Goal: Check status: Check status

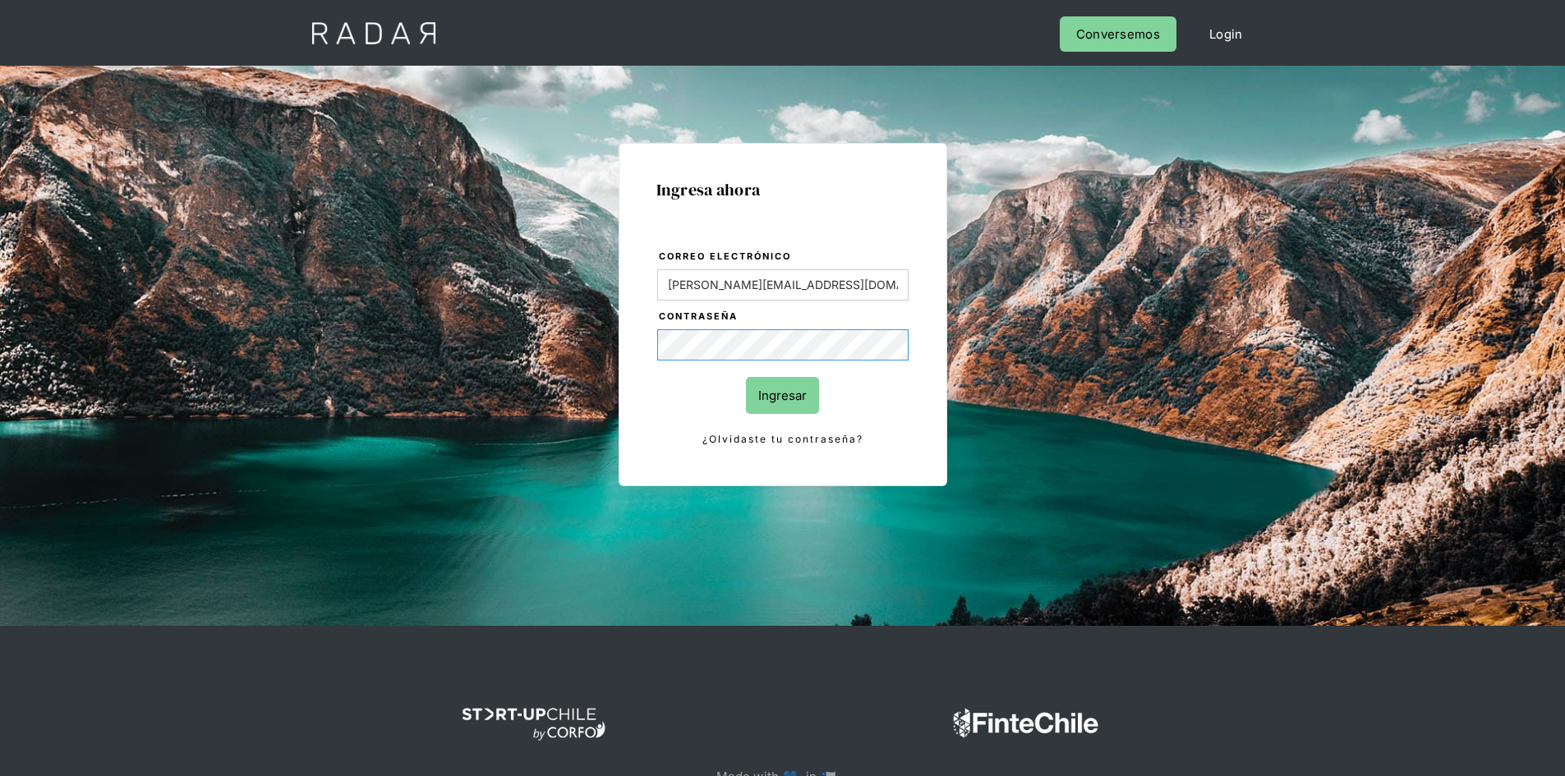
click at [746, 377] on input "Ingresar" at bounding box center [782, 395] width 73 height 37
click at [588, 342] on div "Ingresa ahora Correo electrónico jason.angel@prontopaga.com Contraseña Ingresar…" at bounding box center [783, 370] width 772 height 511
click at [746, 377] on input "Ingresar" at bounding box center [782, 395] width 73 height 37
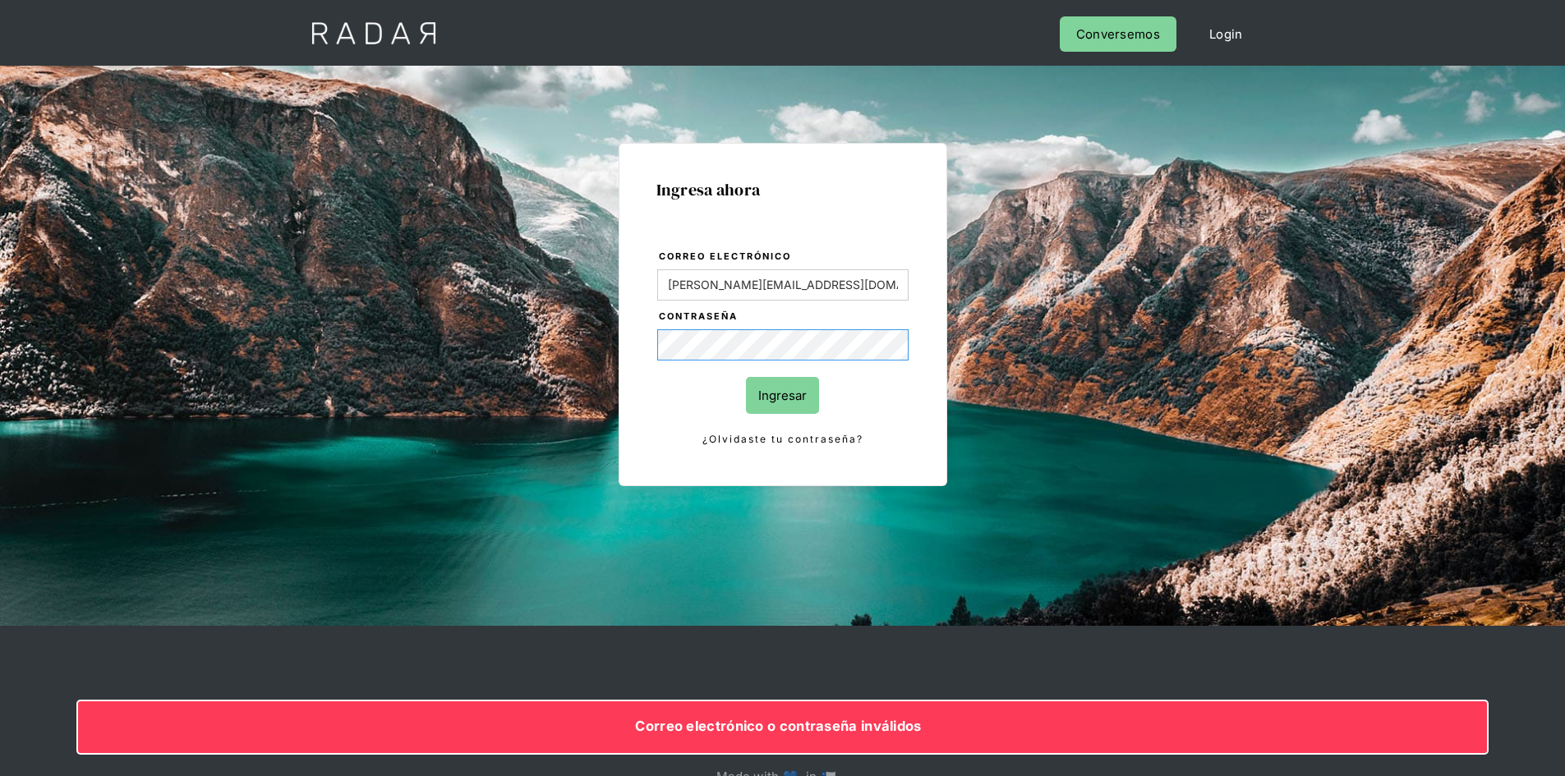
click at [746, 377] on input "Ingresar" at bounding box center [782, 395] width 73 height 37
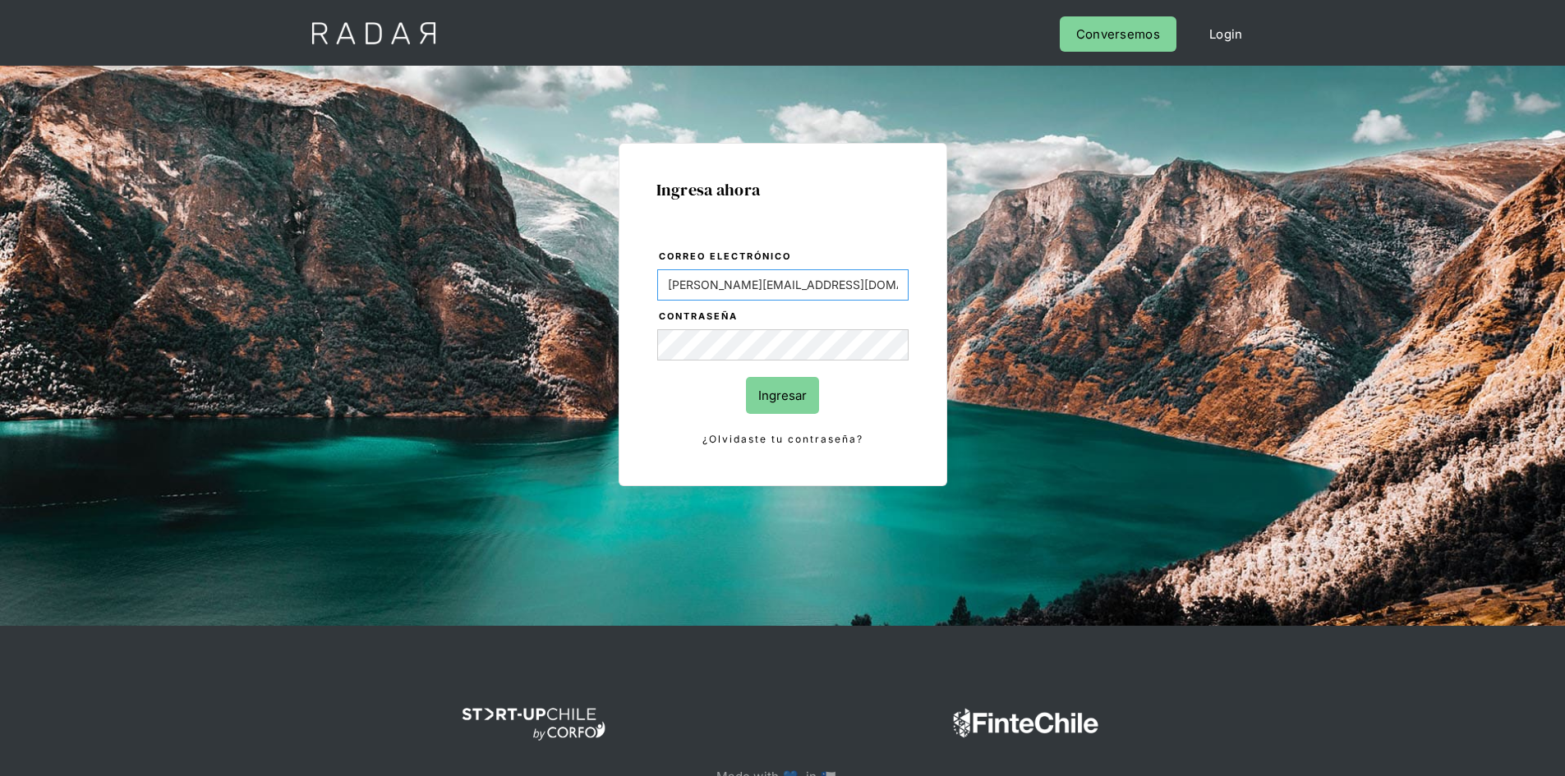
drag, startPoint x: 813, startPoint y: 290, endPoint x: 545, endPoint y: 286, distance: 268.6
click at [549, 287] on div "Ingresa ahora Correo electrónico jason.angel@prontopaga.com Contraseña Ingresar…" at bounding box center [783, 370] width 772 height 511
paste input "uanfrancisco.rodriguez"
type input "[EMAIL_ADDRESS][PERSON_NAME][DOMAIN_NAME]"
click at [796, 399] on input "Ingresar" at bounding box center [782, 395] width 73 height 37
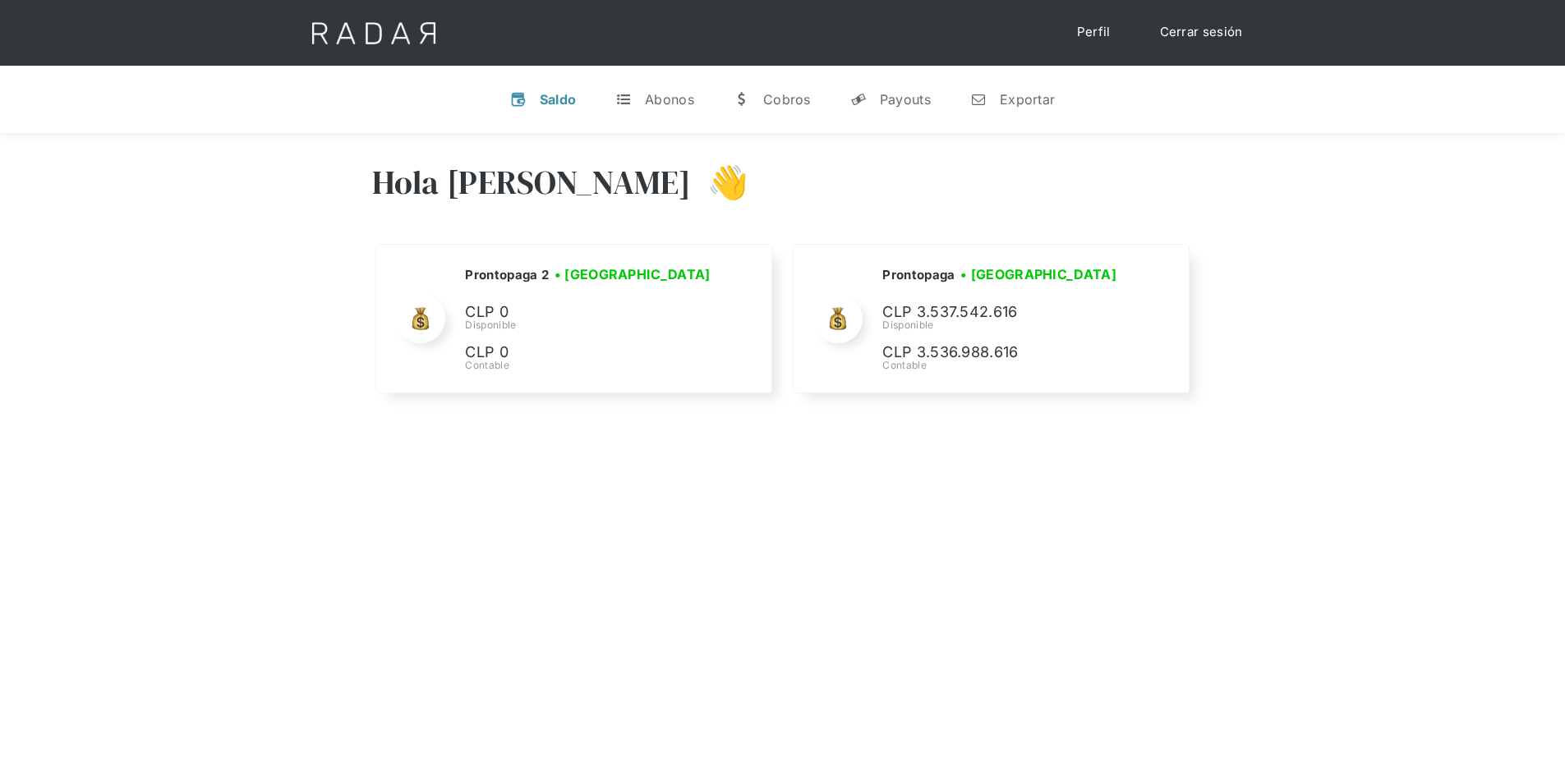
drag, startPoint x: 835, startPoint y: 497, endPoint x: 824, endPoint y: 479, distance: 21.4
click at [834, 489] on div "Hola [PERSON_NAME] 👋 Cargando tus cuentas... Nombre de la empresa • [GEOGRAPHIC…" at bounding box center [782, 521] width 1565 height 776
click at [738, 99] on div "w" at bounding box center [741, 99] width 16 height 16
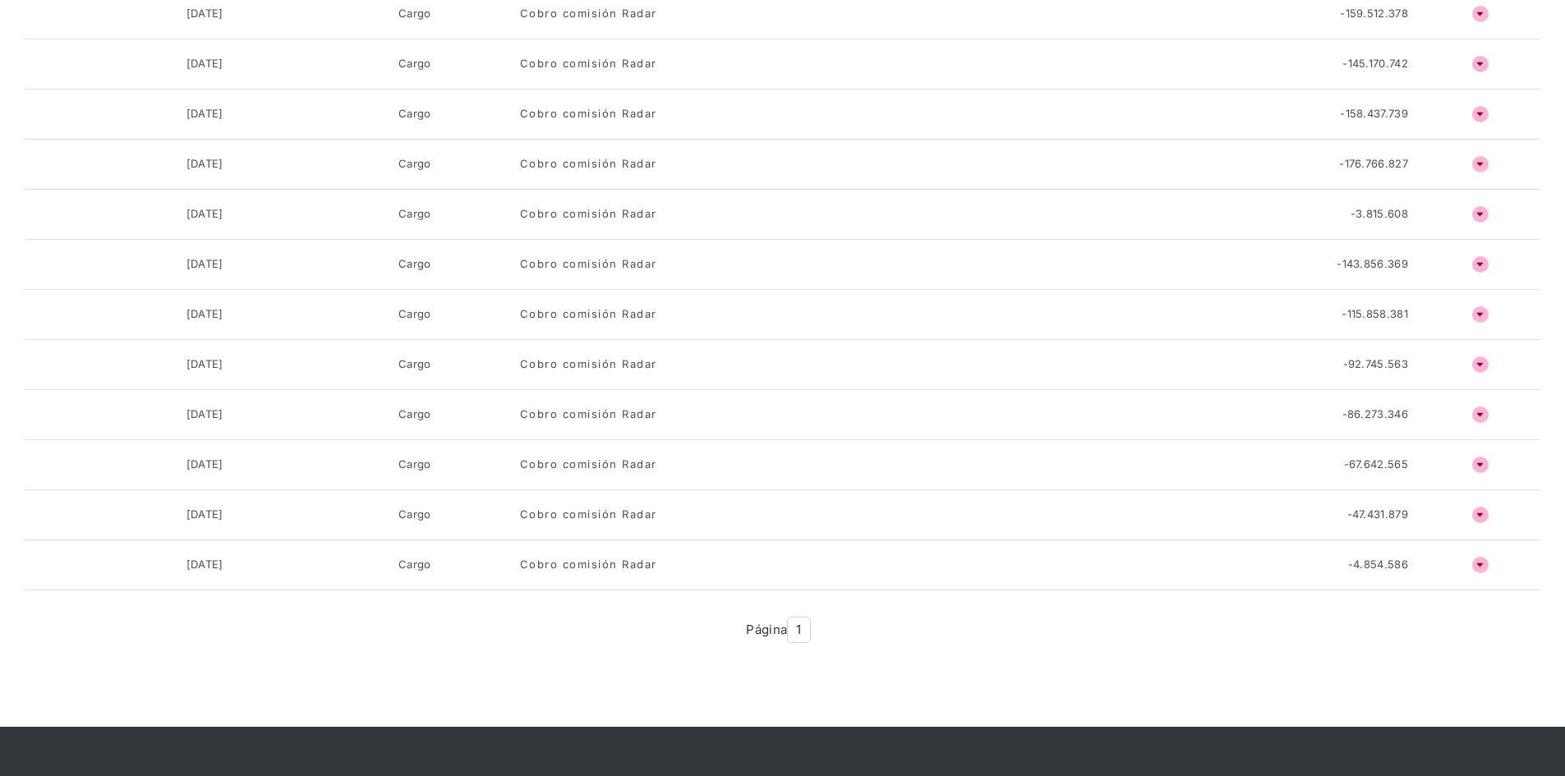
scroll to position [821, 0]
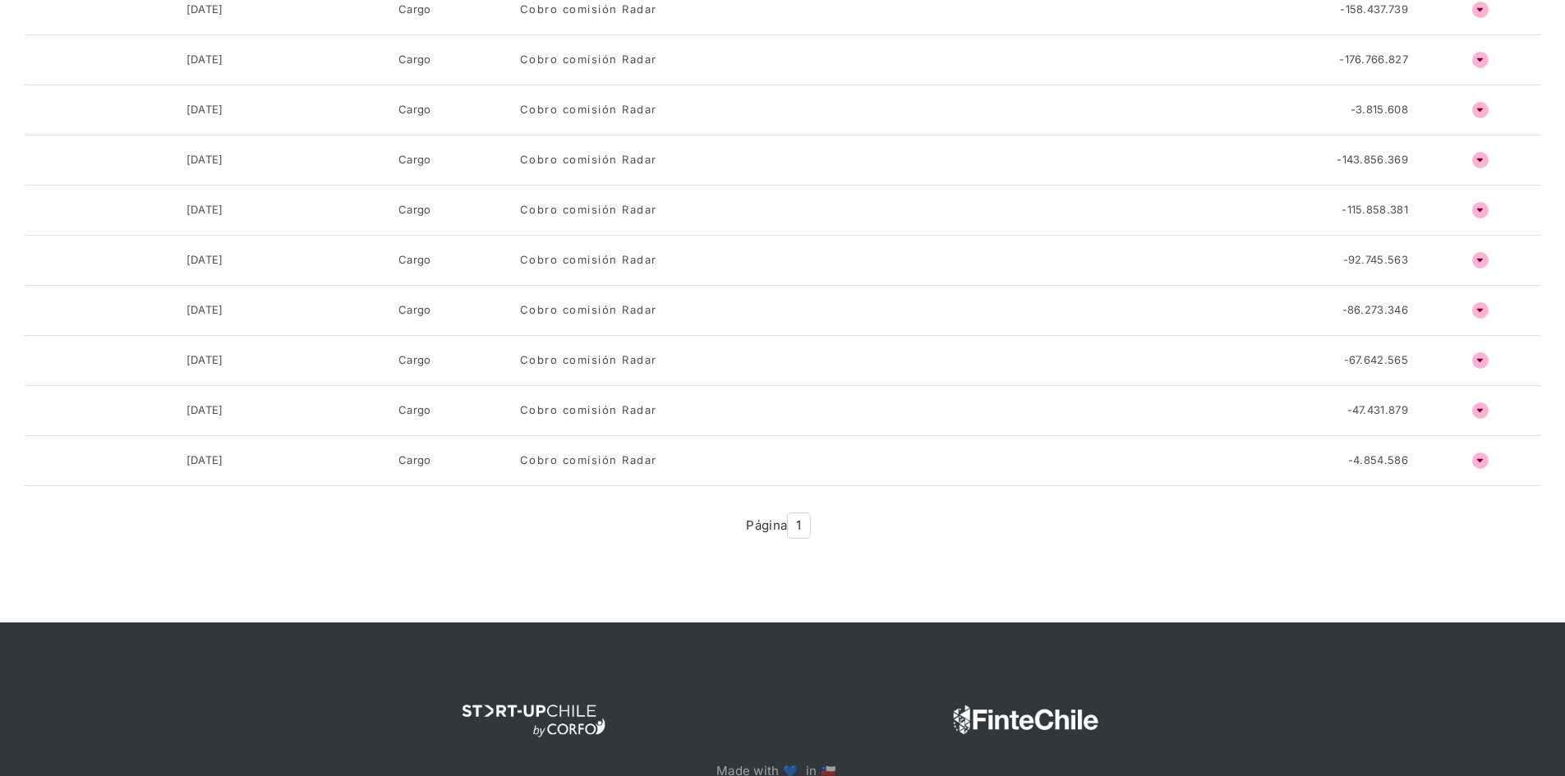
click at [806, 531] on span "1" at bounding box center [798, 525] width 23 height 27
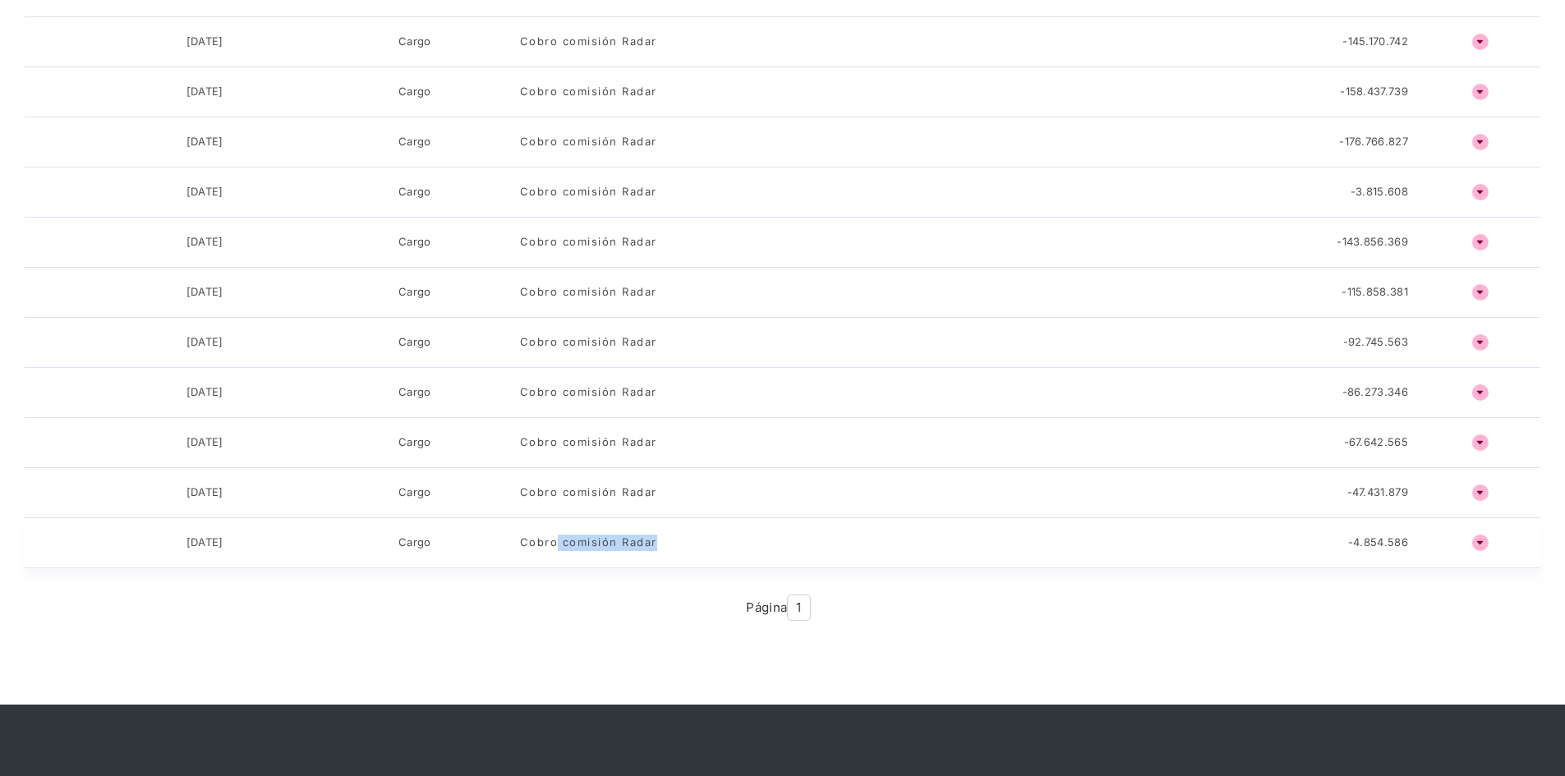
drag, startPoint x: 554, startPoint y: 540, endPoint x: 888, endPoint y: 547, distance: 334.3
click at [885, 547] on div "Cobro comisión Radar" at bounding box center [865, 543] width 690 height 16
click at [954, 550] on div "Cobro comisión Radar" at bounding box center [865, 543] width 690 height 16
click at [1476, 544] on h4 "ñ" at bounding box center [1480, 543] width 16 height 16
click at [1482, 544] on h4 "ñ" at bounding box center [1480, 543] width 16 height 16
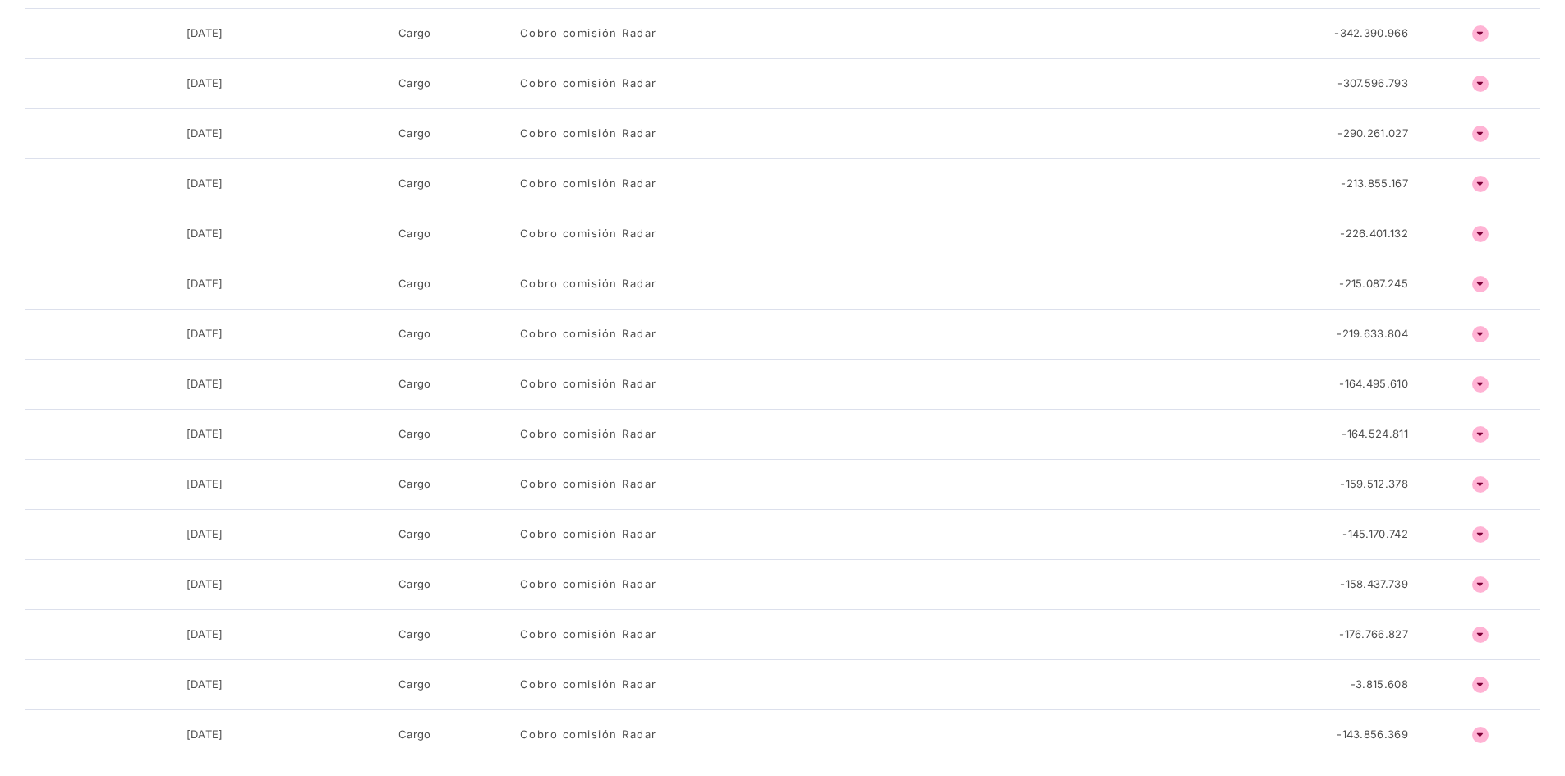
scroll to position [0, 0]
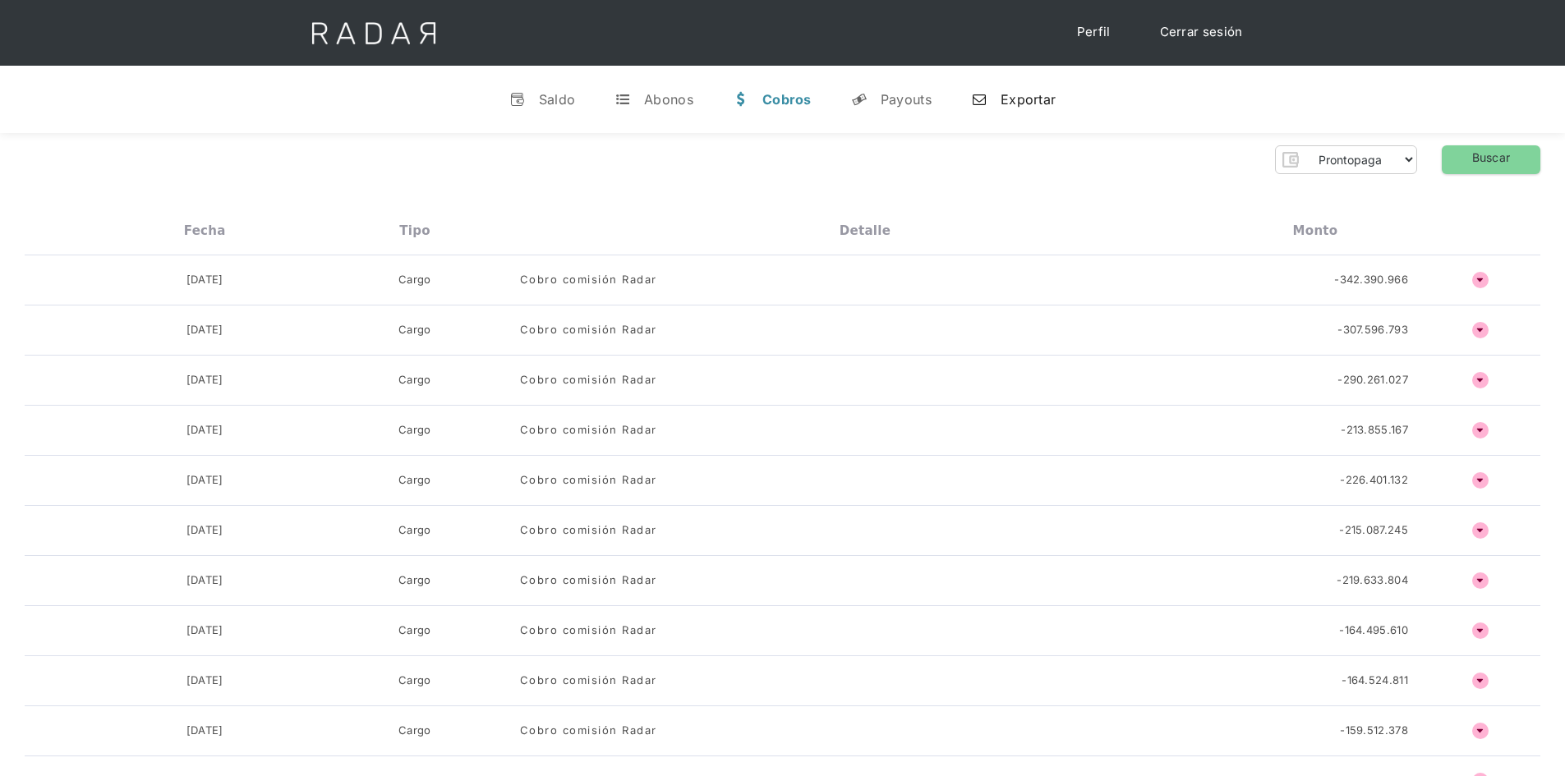
click at [1032, 110] on link "n Exportar" at bounding box center [1013, 99] width 111 height 43
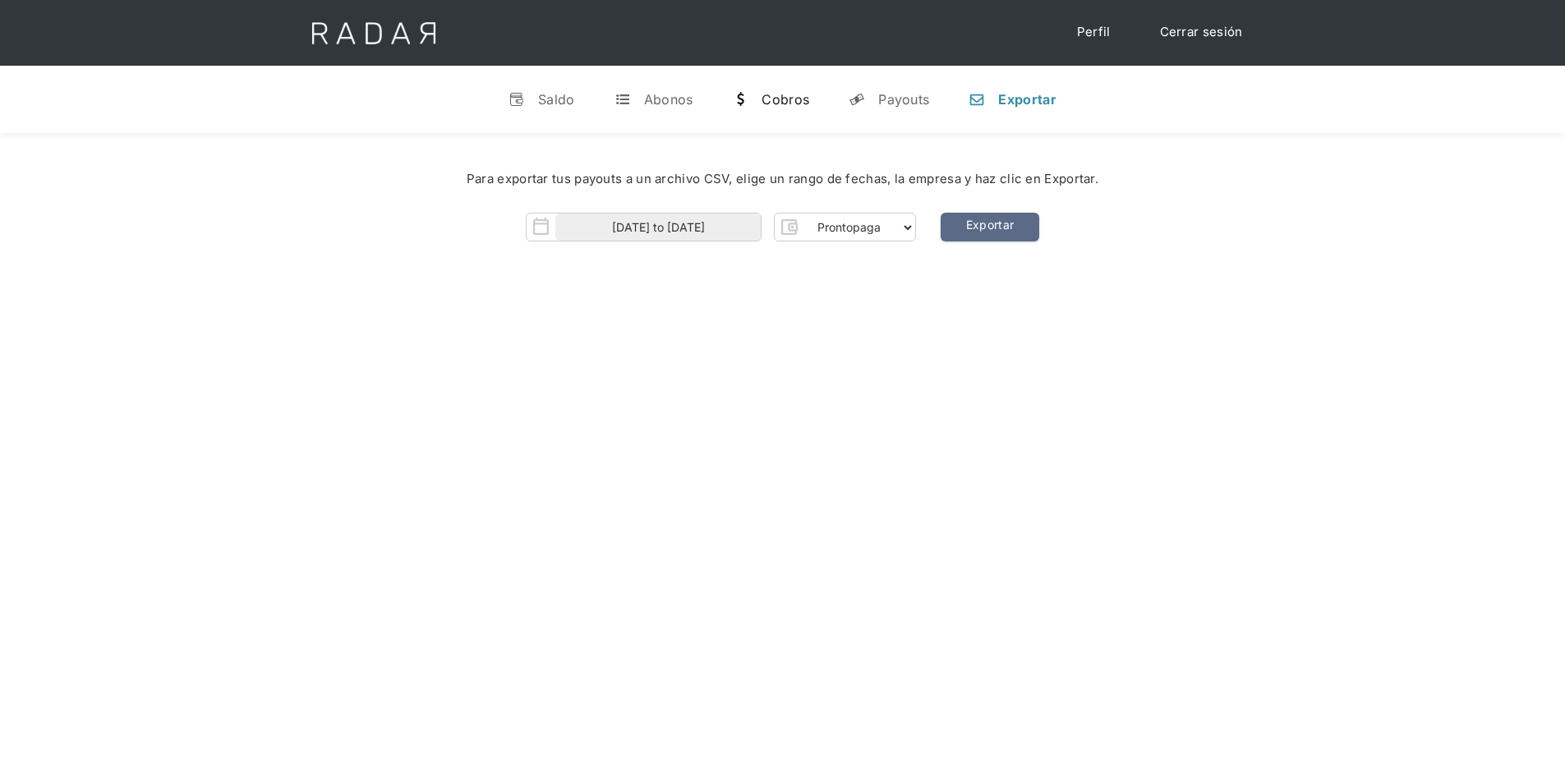
click at [792, 103] on div "Cobros" at bounding box center [785, 99] width 48 height 16
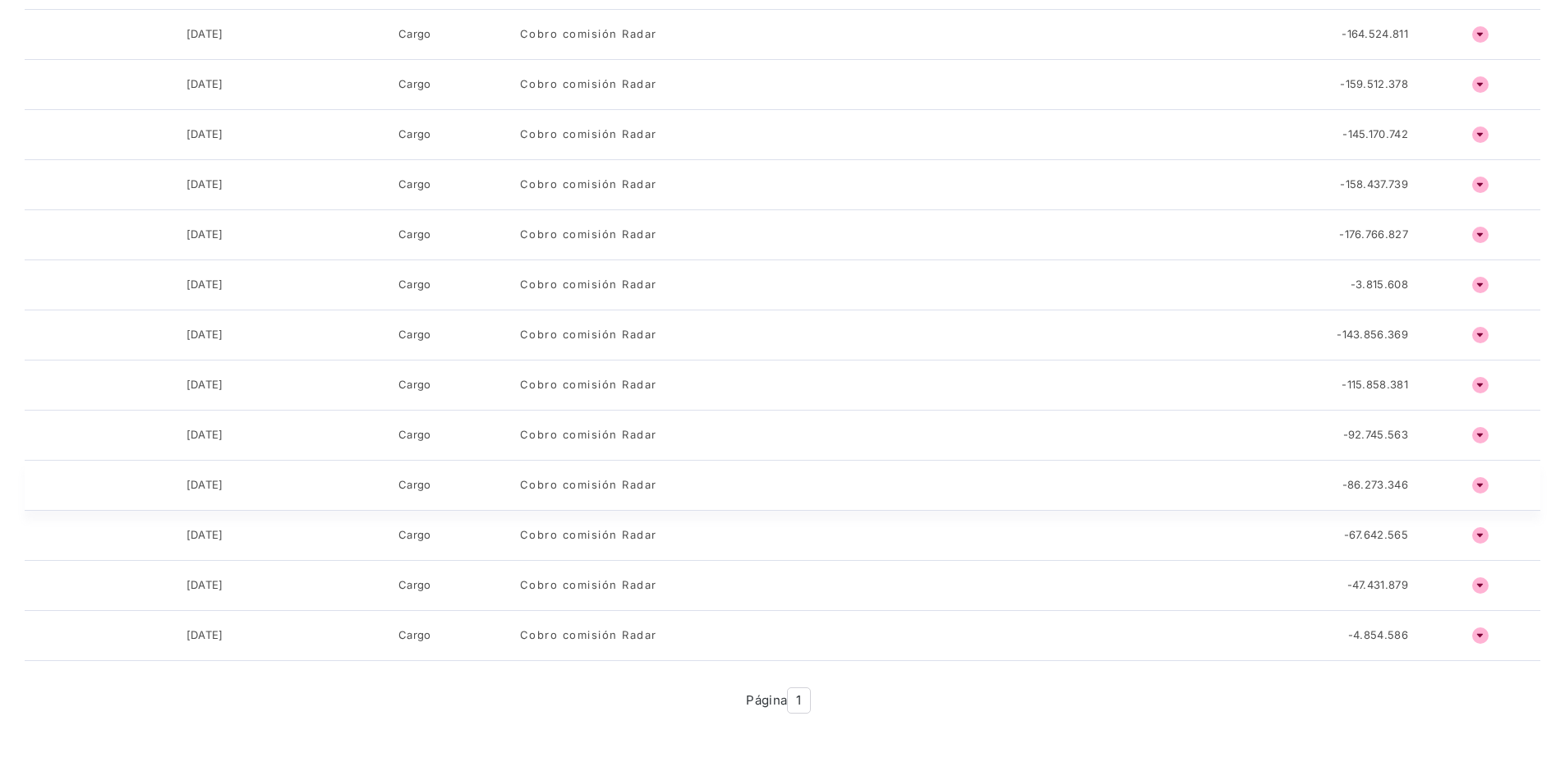
scroll to position [637, 0]
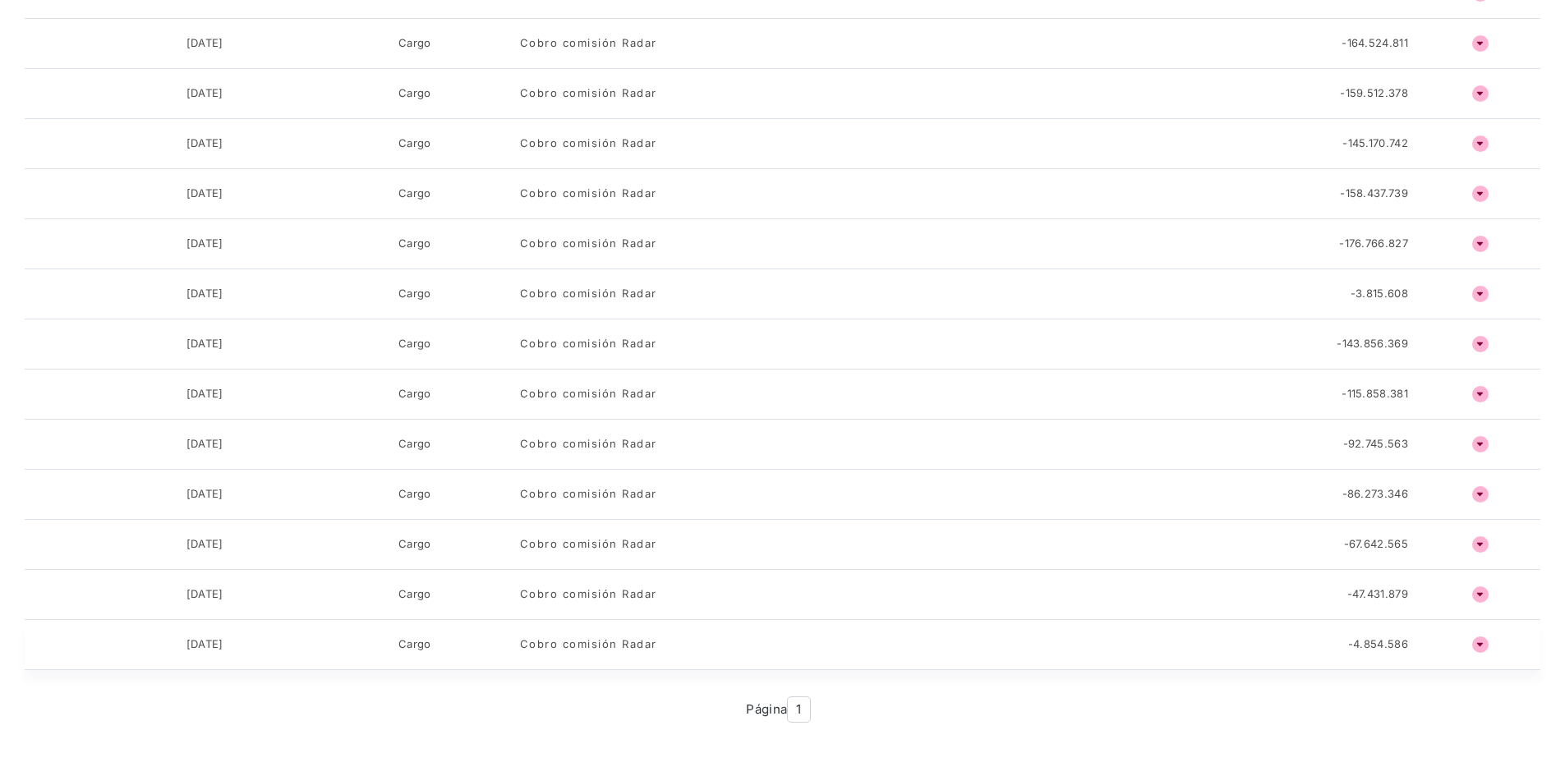
click at [1485, 646] on h4 "ñ" at bounding box center [1480, 644] width 16 height 16
click at [1438, 650] on div "o ñ" at bounding box center [1480, 644] width 120 height 16
drag, startPoint x: 1358, startPoint y: 645, endPoint x: 806, endPoint y: 639, distance: 551.9
click at [1265, 645] on div "-4.854.586" at bounding box center [1315, 644] width 210 height 16
drag, startPoint x: 731, startPoint y: 641, endPoint x: 504, endPoint y: 646, distance: 226.7
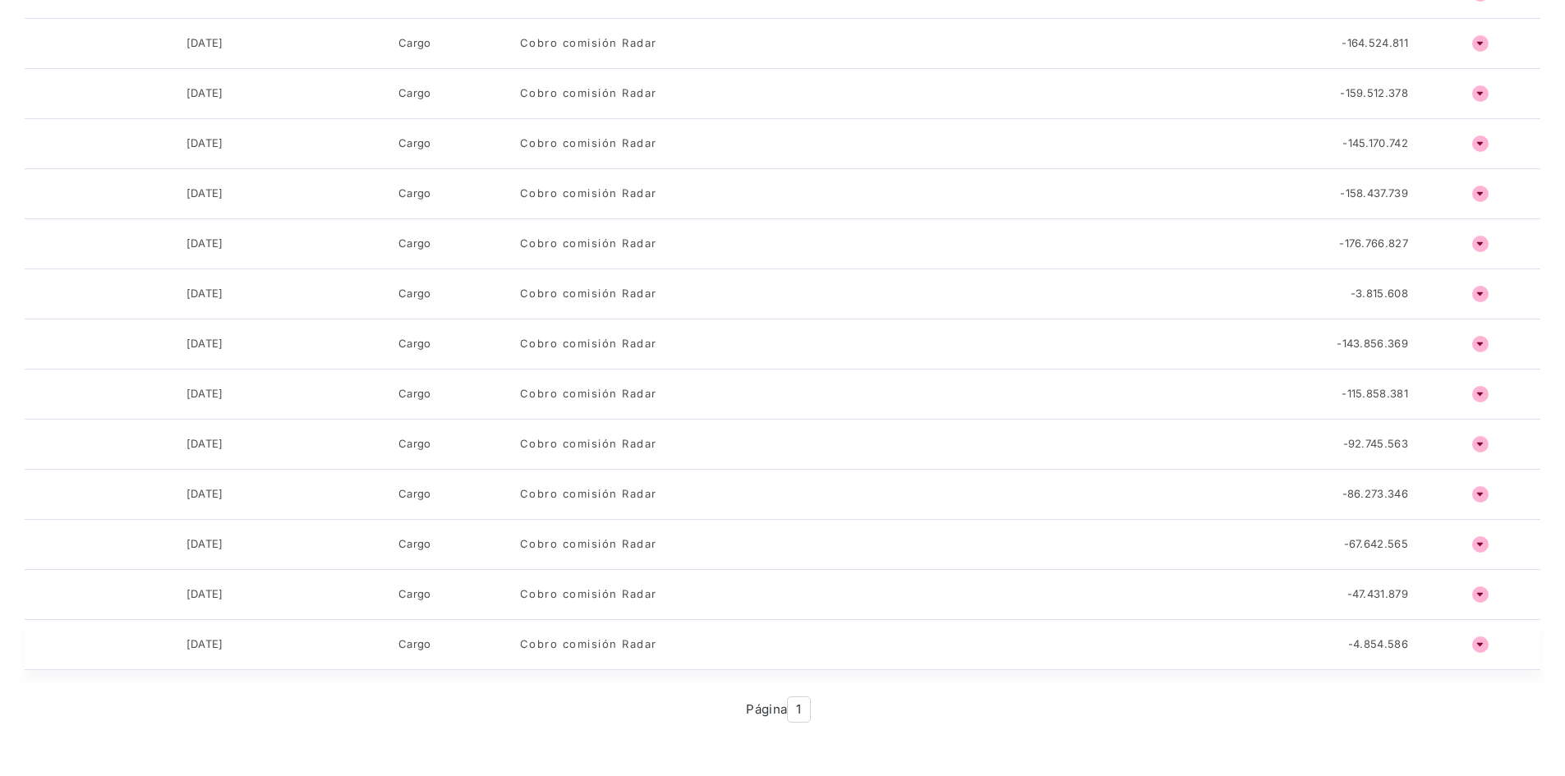
click at [681, 641] on div "Cobro comisión Radar" at bounding box center [865, 644] width 690 height 16
click at [419, 652] on div "Cargo" at bounding box center [415, 644] width 210 height 16
drag, startPoint x: 323, startPoint y: 654, endPoint x: 225, endPoint y: 654, distance: 97.7
click at [283, 654] on div "[DATE] Cargo Cobro comisión Radar -4.854.586 o ñ" at bounding box center [782, 645] width 1515 height 50
click at [197, 651] on div "[DATE]" at bounding box center [204, 644] width 37 height 16
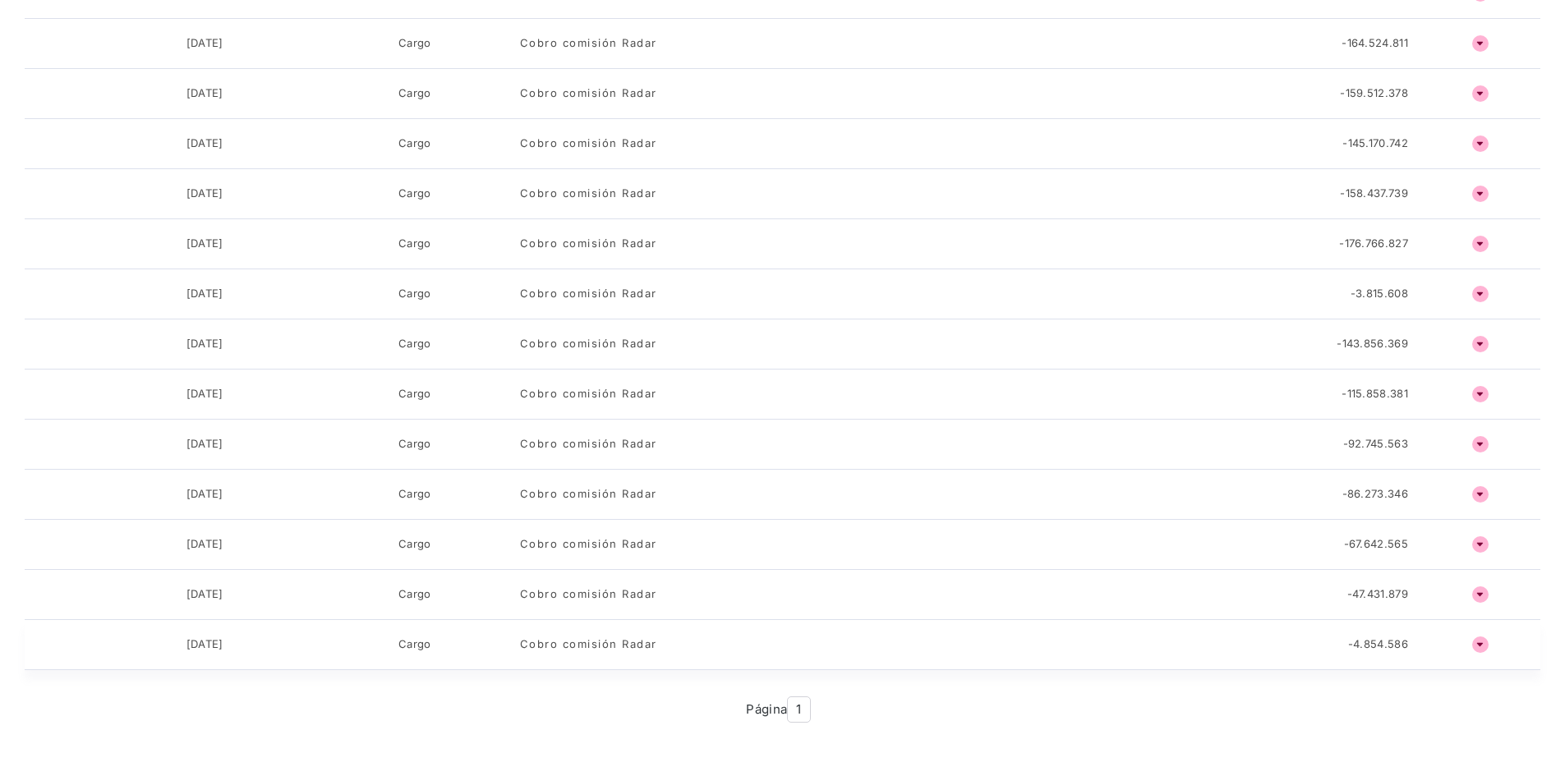
click at [186, 649] on div "[DATE]" at bounding box center [204, 644] width 37 height 16
click at [371, 663] on div "[DATE] Cargo Cobro comisión Radar -4.854.586 o ñ" at bounding box center [782, 645] width 1515 height 50
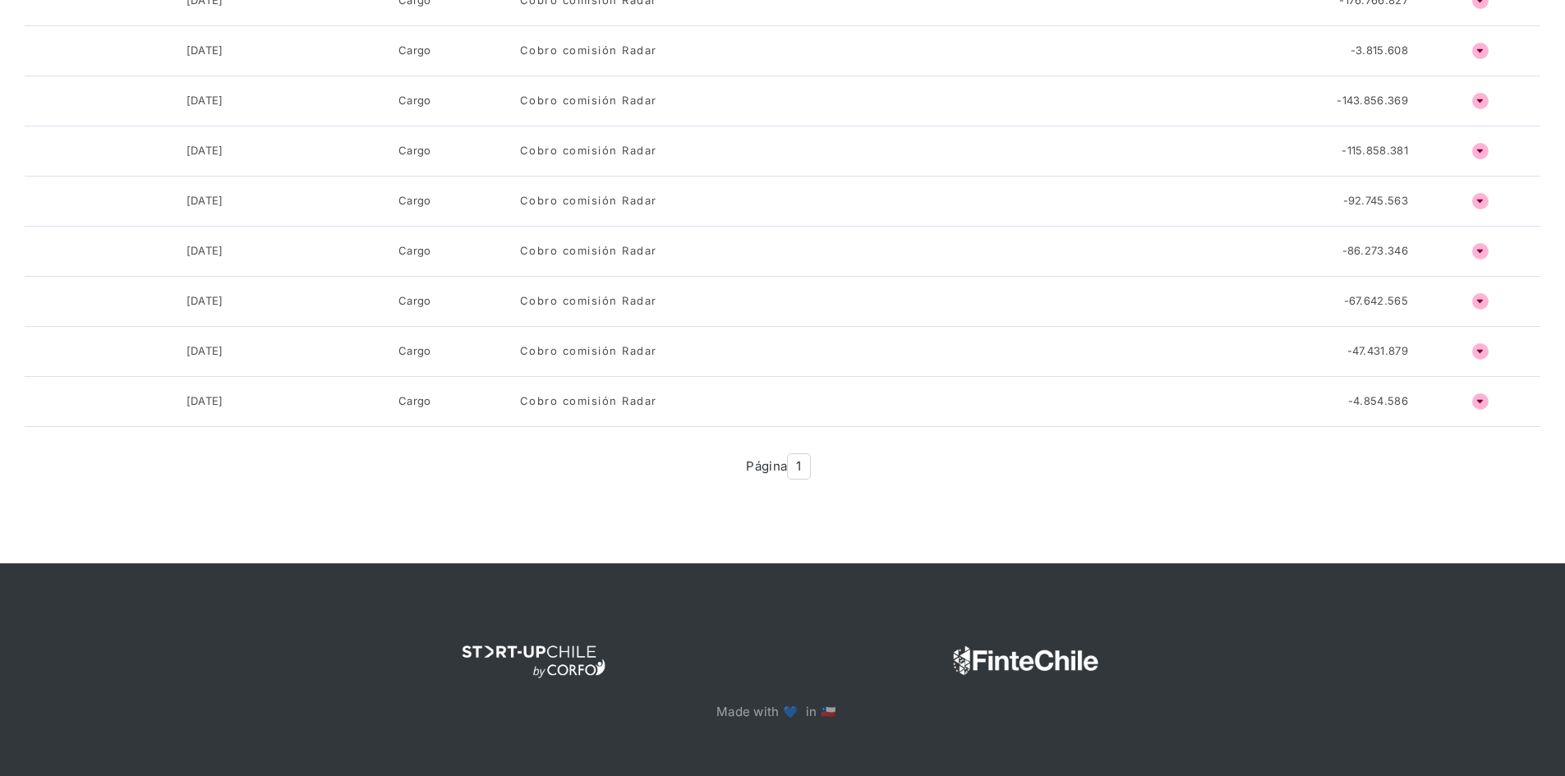
scroll to position [884, 0]
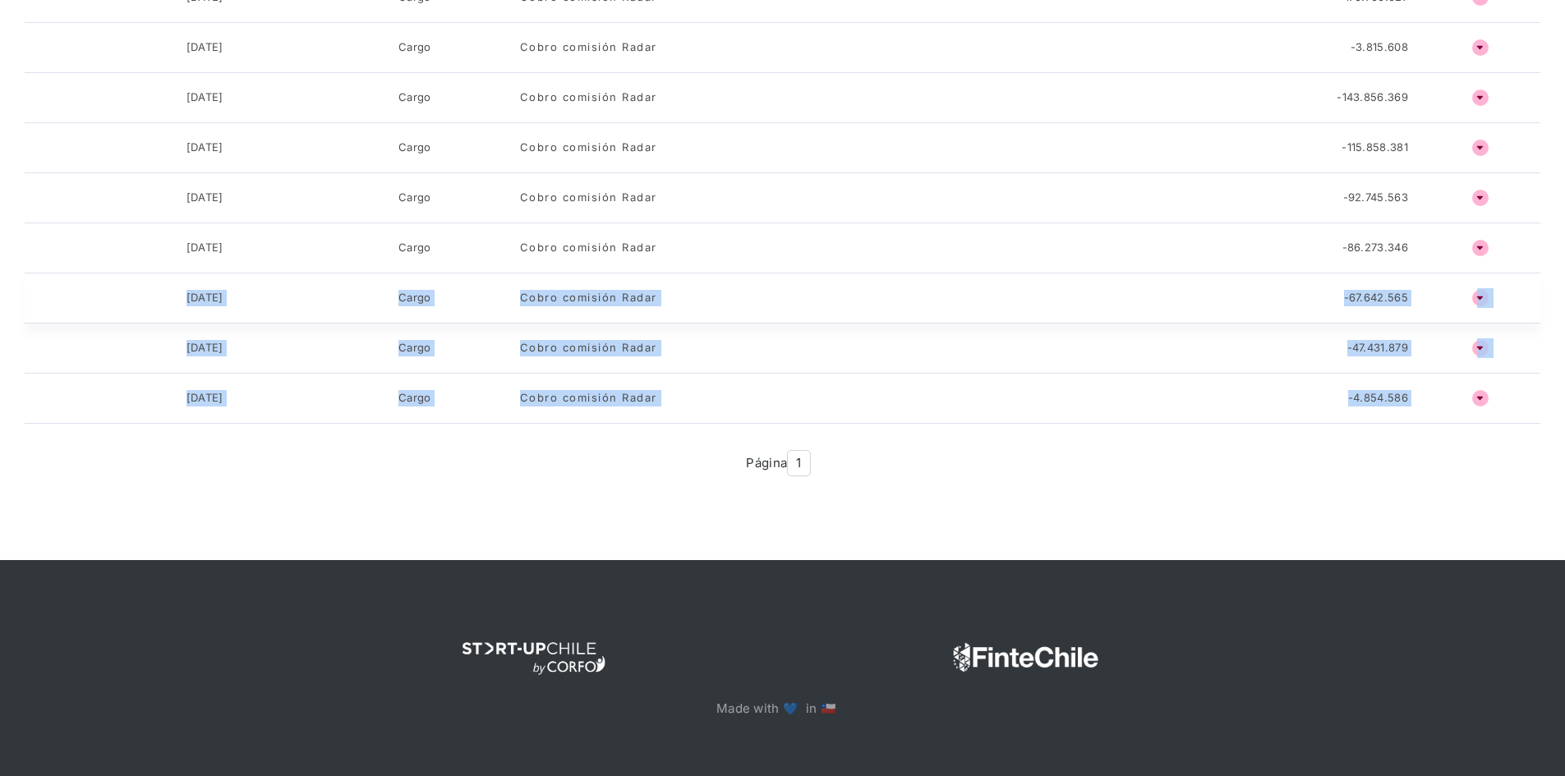
drag, startPoint x: 1433, startPoint y: 404, endPoint x: 92, endPoint y: 303, distance: 1345.0
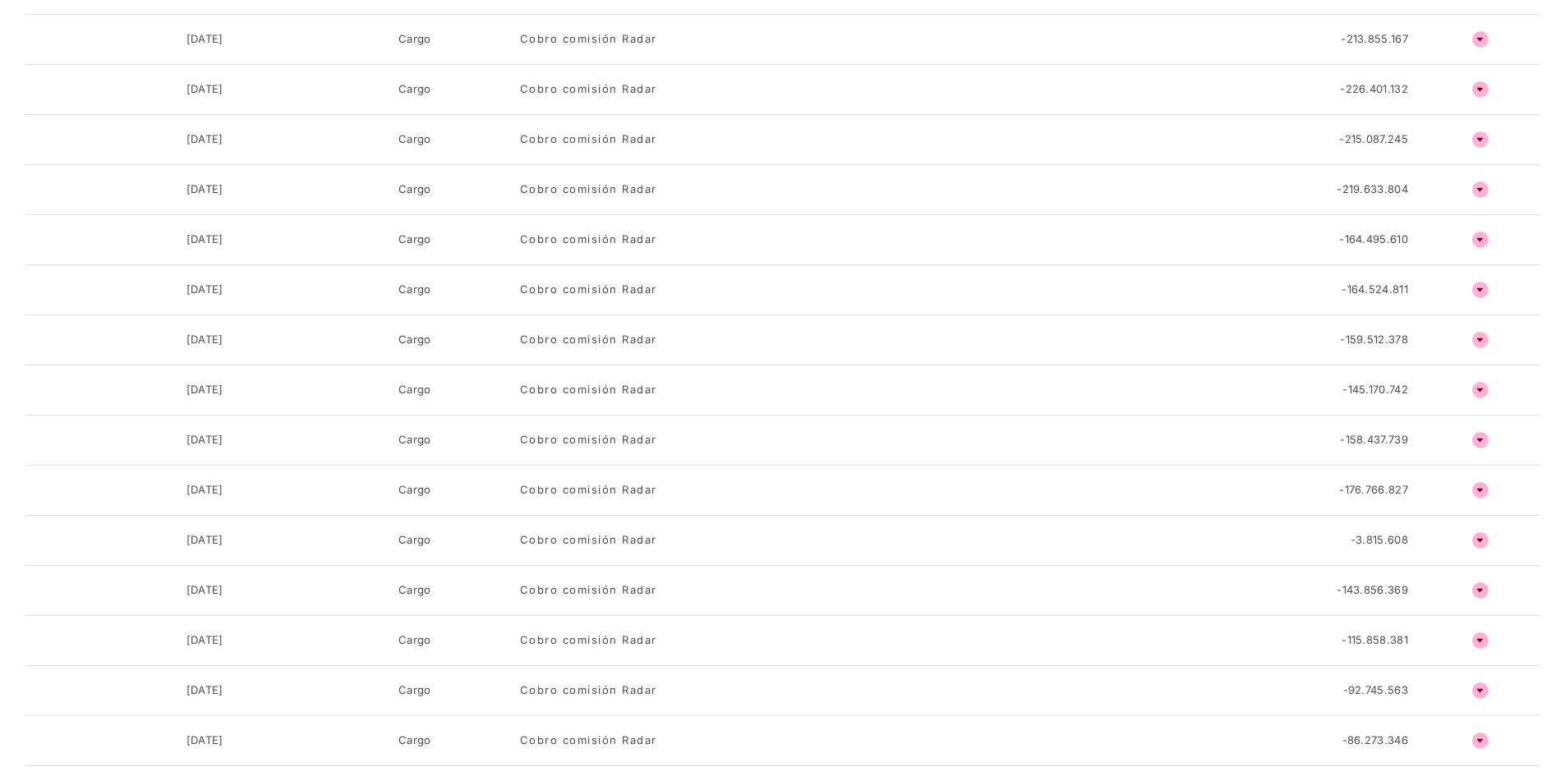
scroll to position [0, 0]
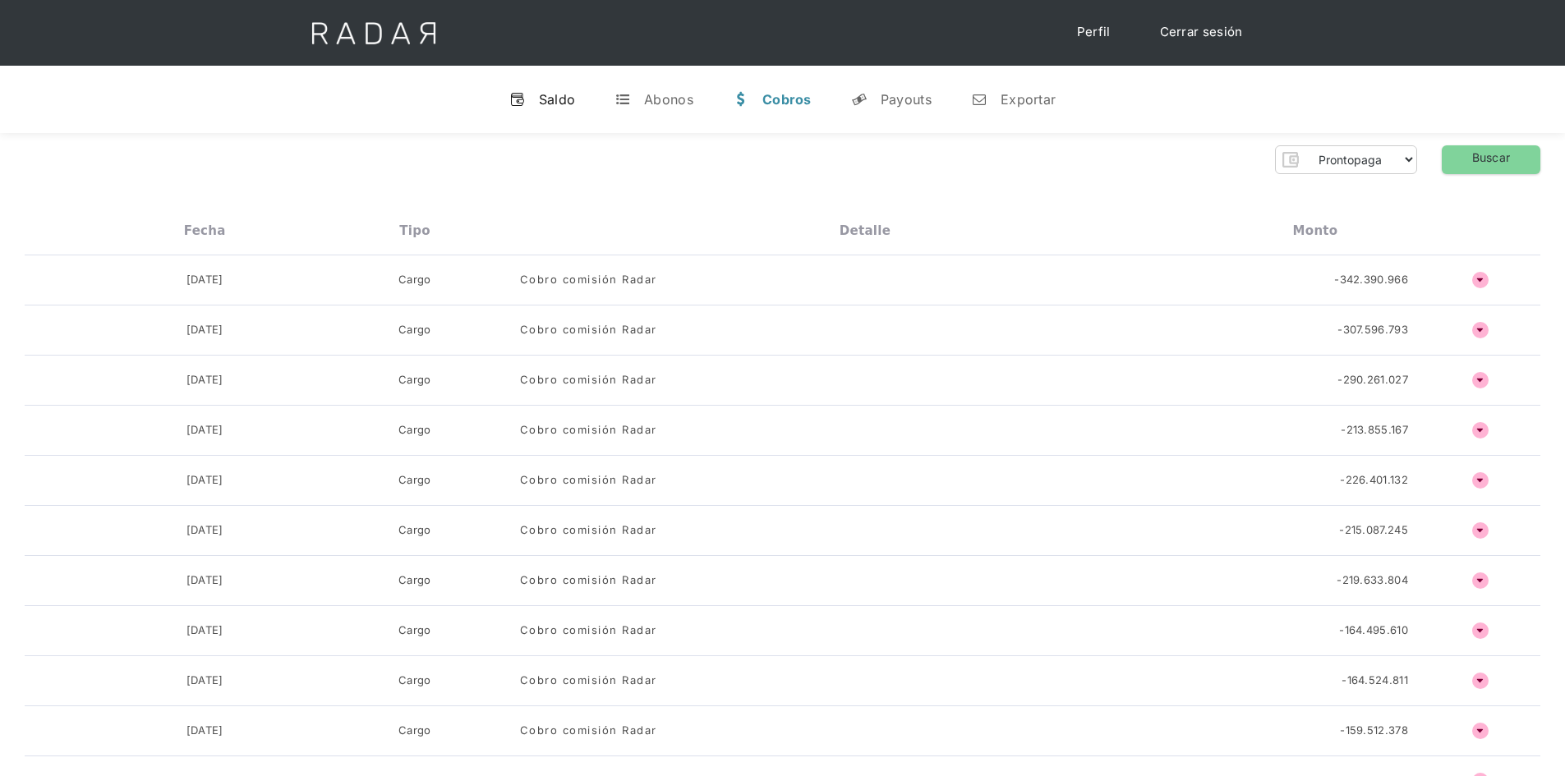
click at [561, 94] on div "Saldo" at bounding box center [557, 99] width 37 height 16
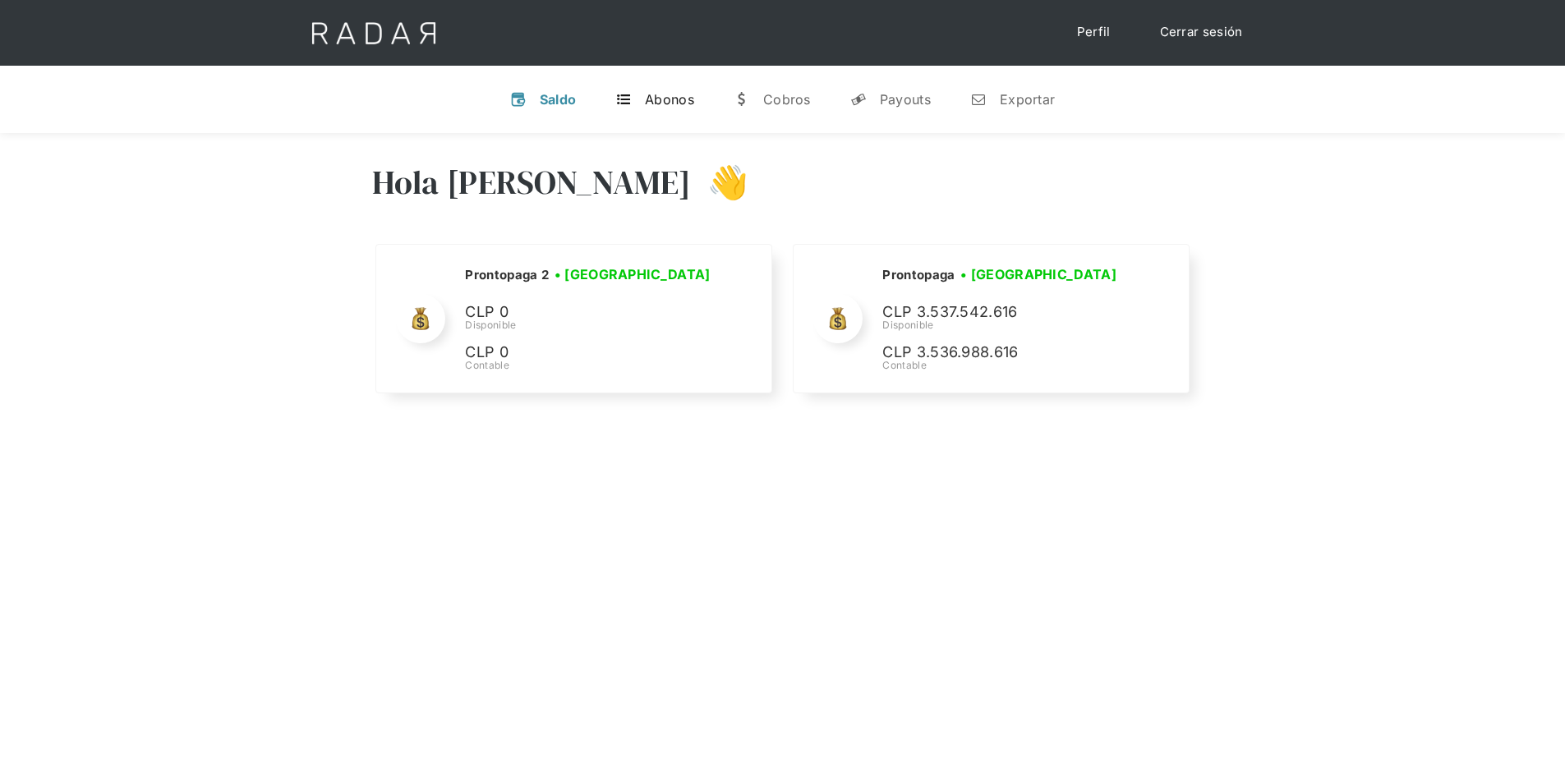
click at [664, 105] on div "Abonos" at bounding box center [669, 99] width 49 height 16
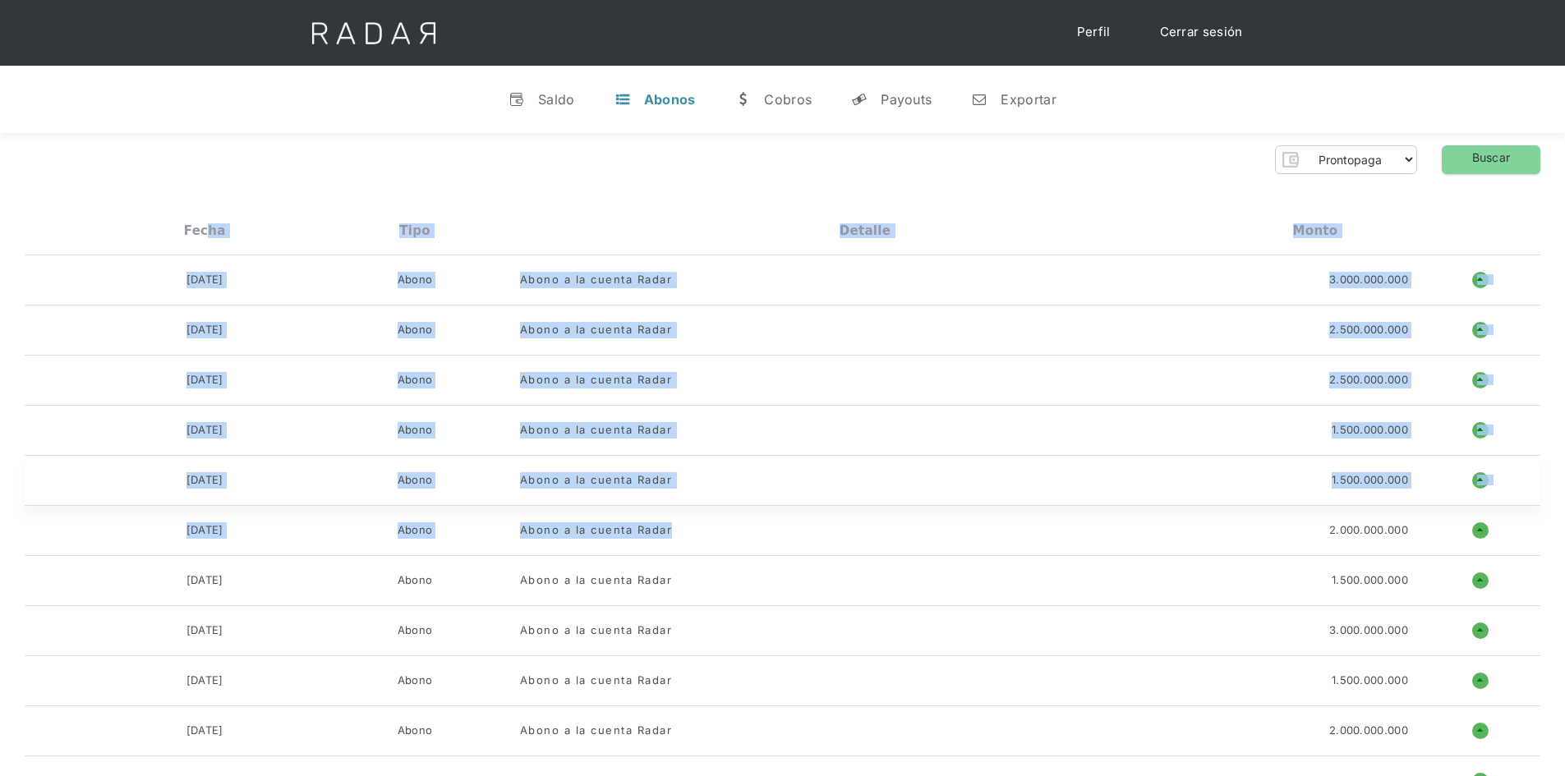
drag, startPoint x: 204, startPoint y: 202, endPoint x: 845, endPoint y: 499, distance: 706.2
click at [768, 222] on div "Fecha Tipo Detalle Monto" at bounding box center [782, 231] width 1515 height 48
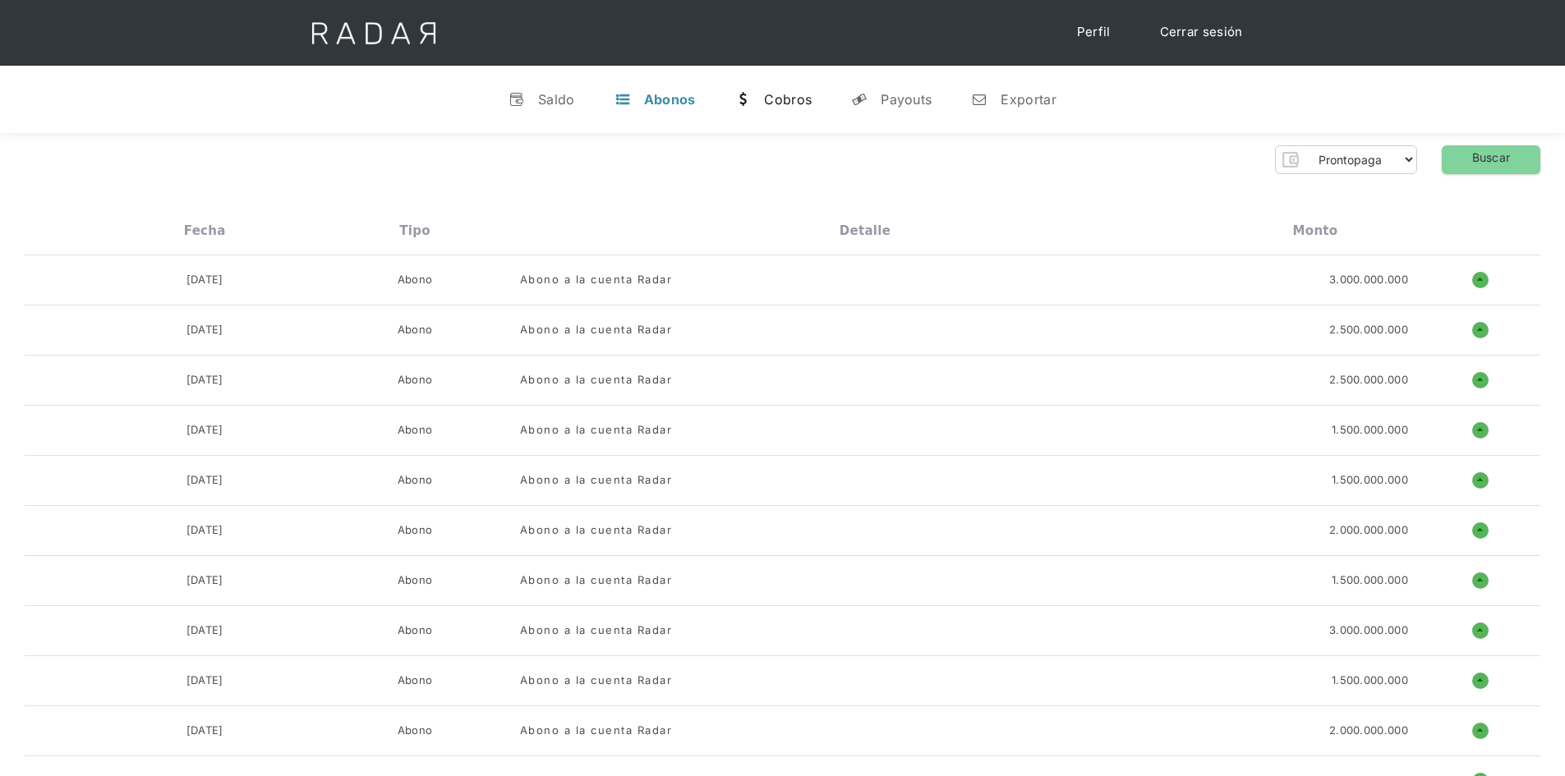
click at [780, 112] on link "w [GEOGRAPHIC_DATA]" at bounding box center [772, 99] width 103 height 43
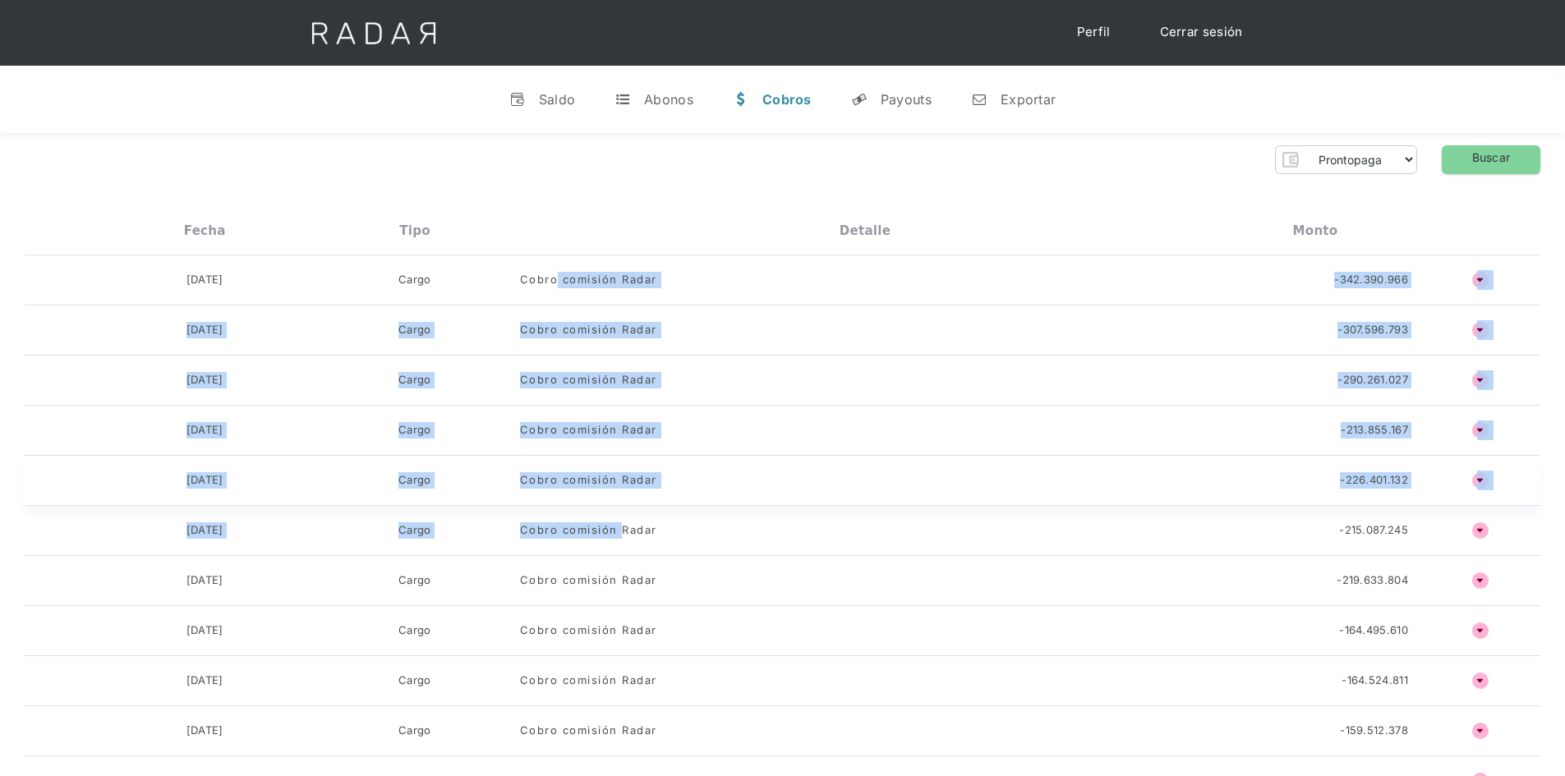
drag, startPoint x: 560, startPoint y: 293, endPoint x: 627, endPoint y: 492, distance: 209.9
click at [619, 505] on div "[DATE] Abono Carga a la cuenta 330.000.000 o ñ No hay movimientos para mostrar …" at bounding box center [782, 781] width 1515 height 1052
click at [1013, 280] on div "Cobro comisión Radar" at bounding box center [865, 280] width 690 height 16
click at [1226, 291] on div "[DATE] Cargo Cobro comisión Radar -342.390.966 o ñ" at bounding box center [782, 280] width 1515 height 50
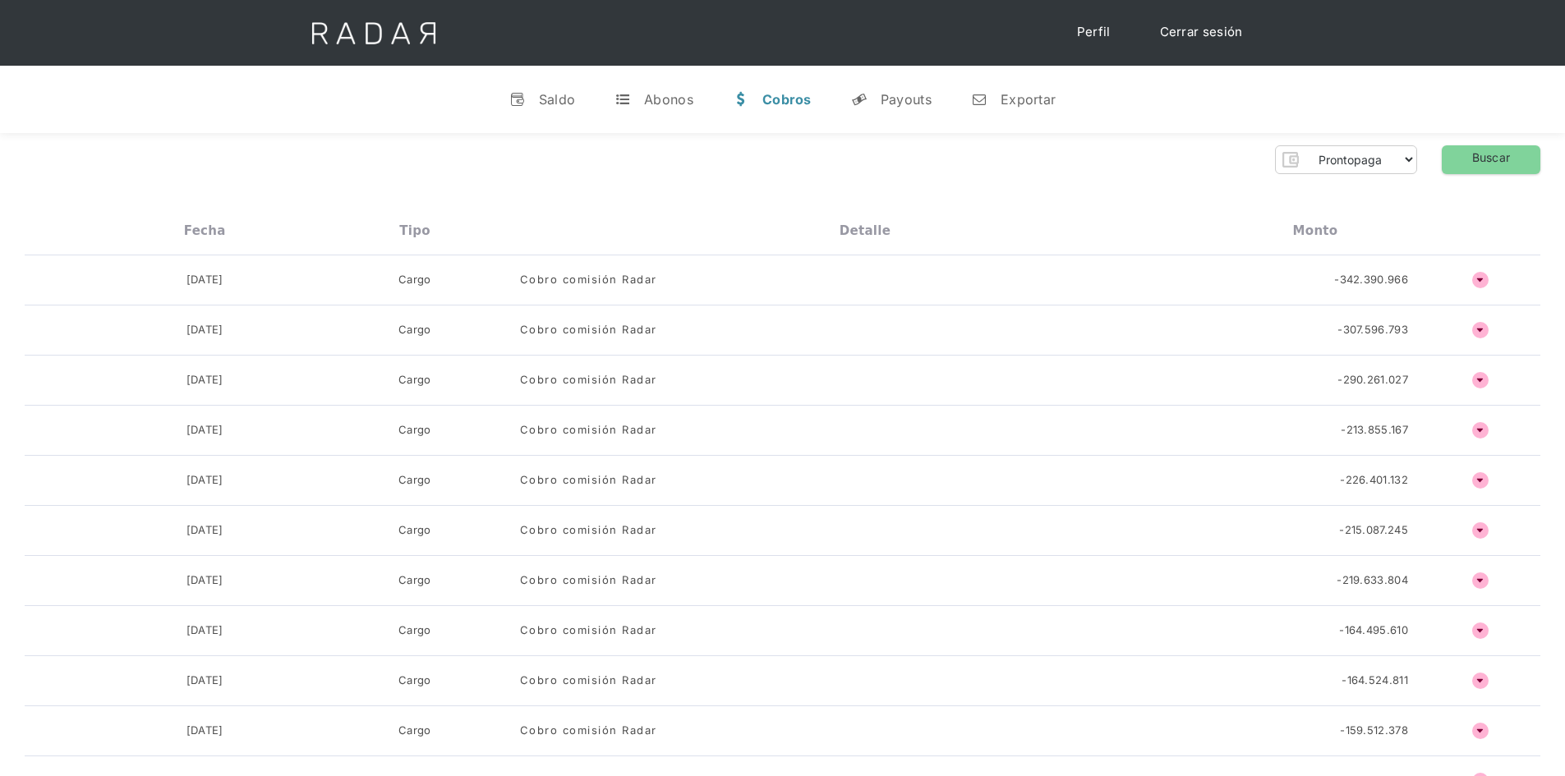
click at [1433, 220] on div "Fecha Tipo Detalle Monto" at bounding box center [782, 231] width 1515 height 48
click at [1358, 164] on select "Prontopaga Prontopaga 2" at bounding box center [1360, 159] width 112 height 26
click at [1305, 146] on select "Prontopaga Prontopaga 2" at bounding box center [1360, 159] width 112 height 26
click at [1500, 161] on link "Buscar" at bounding box center [1490, 159] width 99 height 29
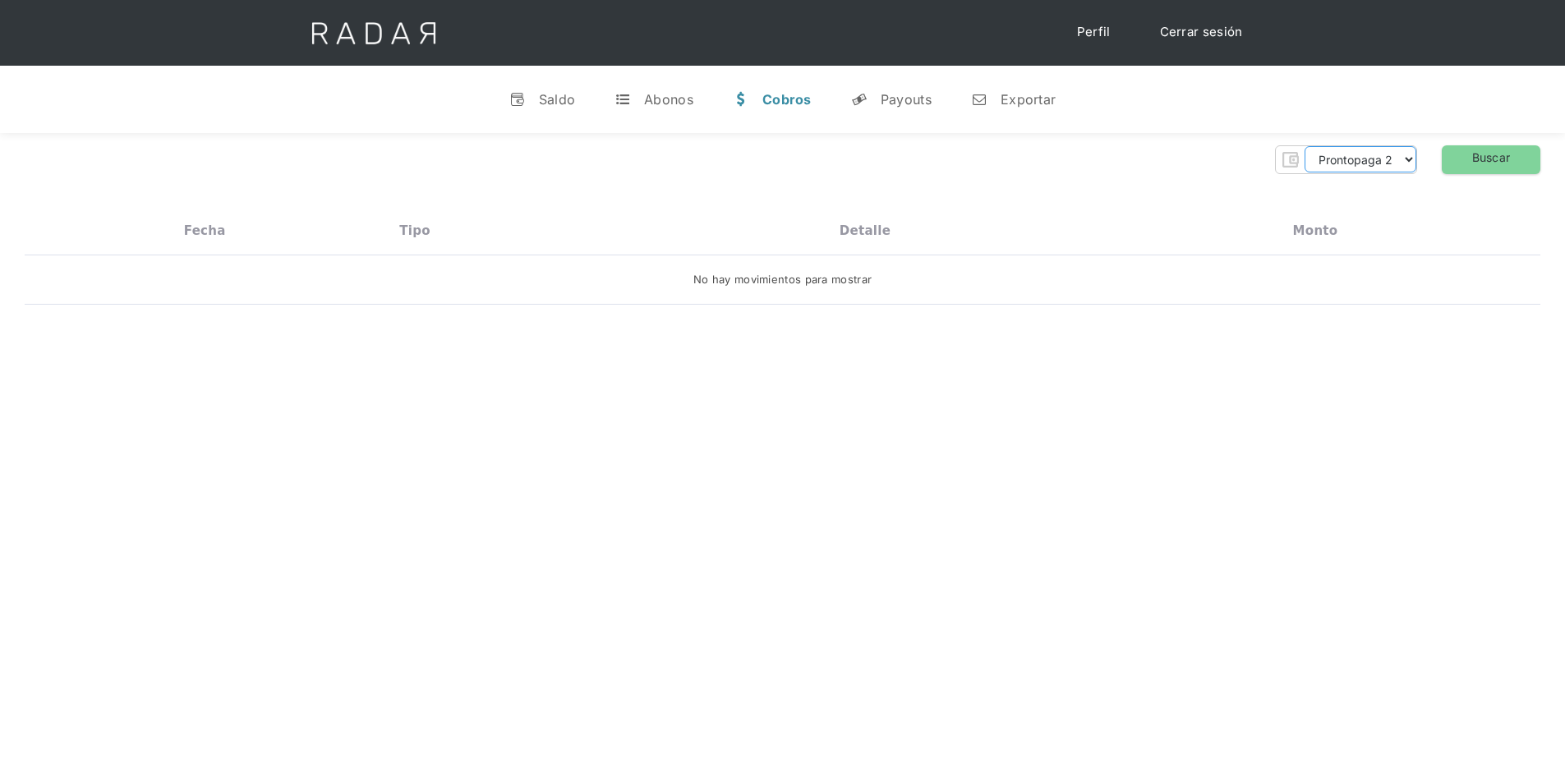
click at [1376, 159] on select "Prontopaga Prontopaga 2" at bounding box center [1360, 159] width 112 height 26
select select "prontopaga"
click at [1305, 146] on select "Prontopaga Prontopaga 2" at bounding box center [1360, 159] width 112 height 26
click at [1438, 162] on div "Prontopaga Prontopaga 2 Thank you! Your submission has been received! Oops! Som…" at bounding box center [782, 159] width 1515 height 29
click at [1466, 160] on link "Buscar" at bounding box center [1490, 159] width 99 height 29
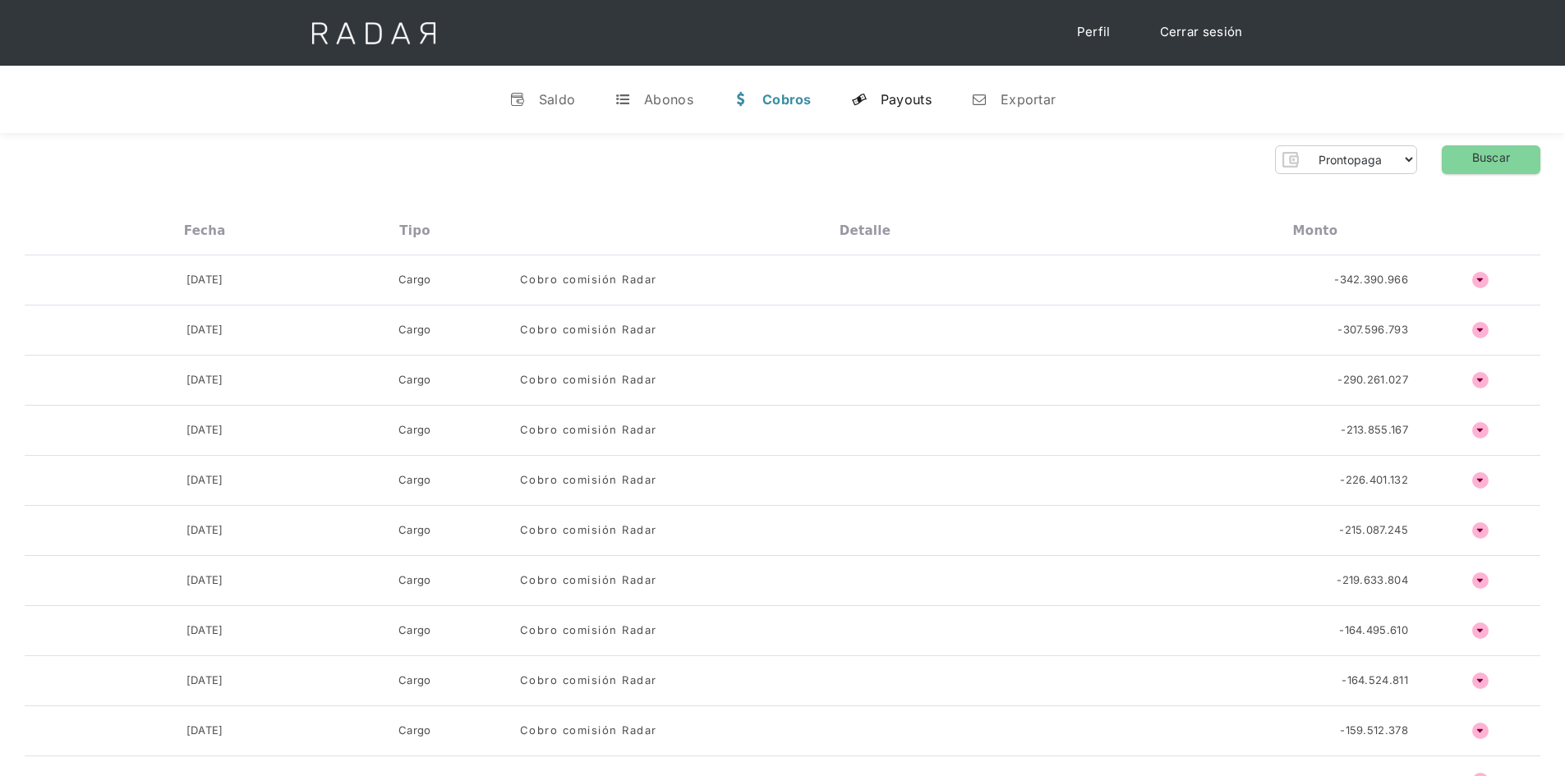
click at [903, 96] on div "Payouts" at bounding box center [905, 99] width 51 height 16
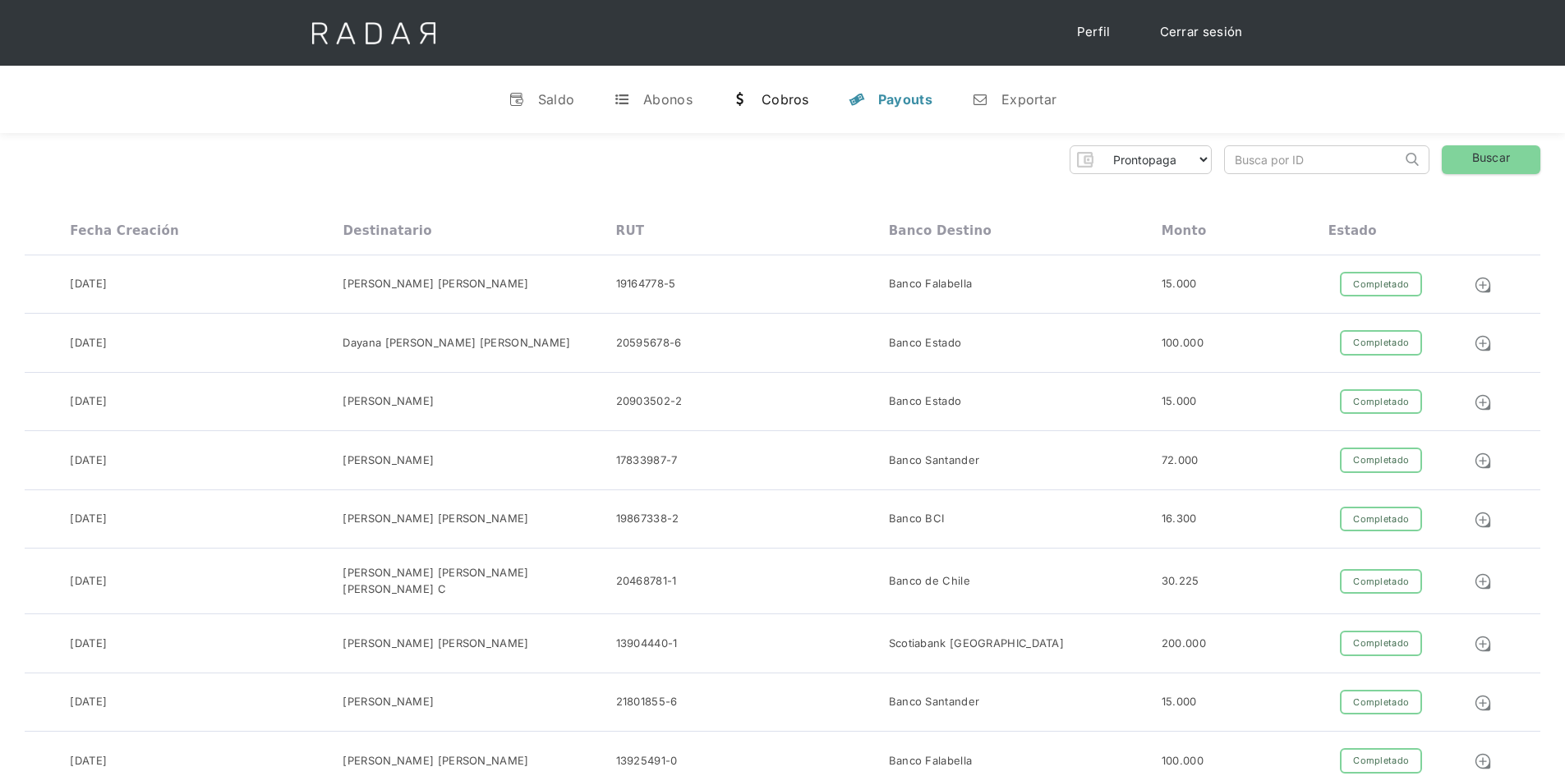
click at [757, 103] on link "w [GEOGRAPHIC_DATA]" at bounding box center [770, 99] width 103 height 43
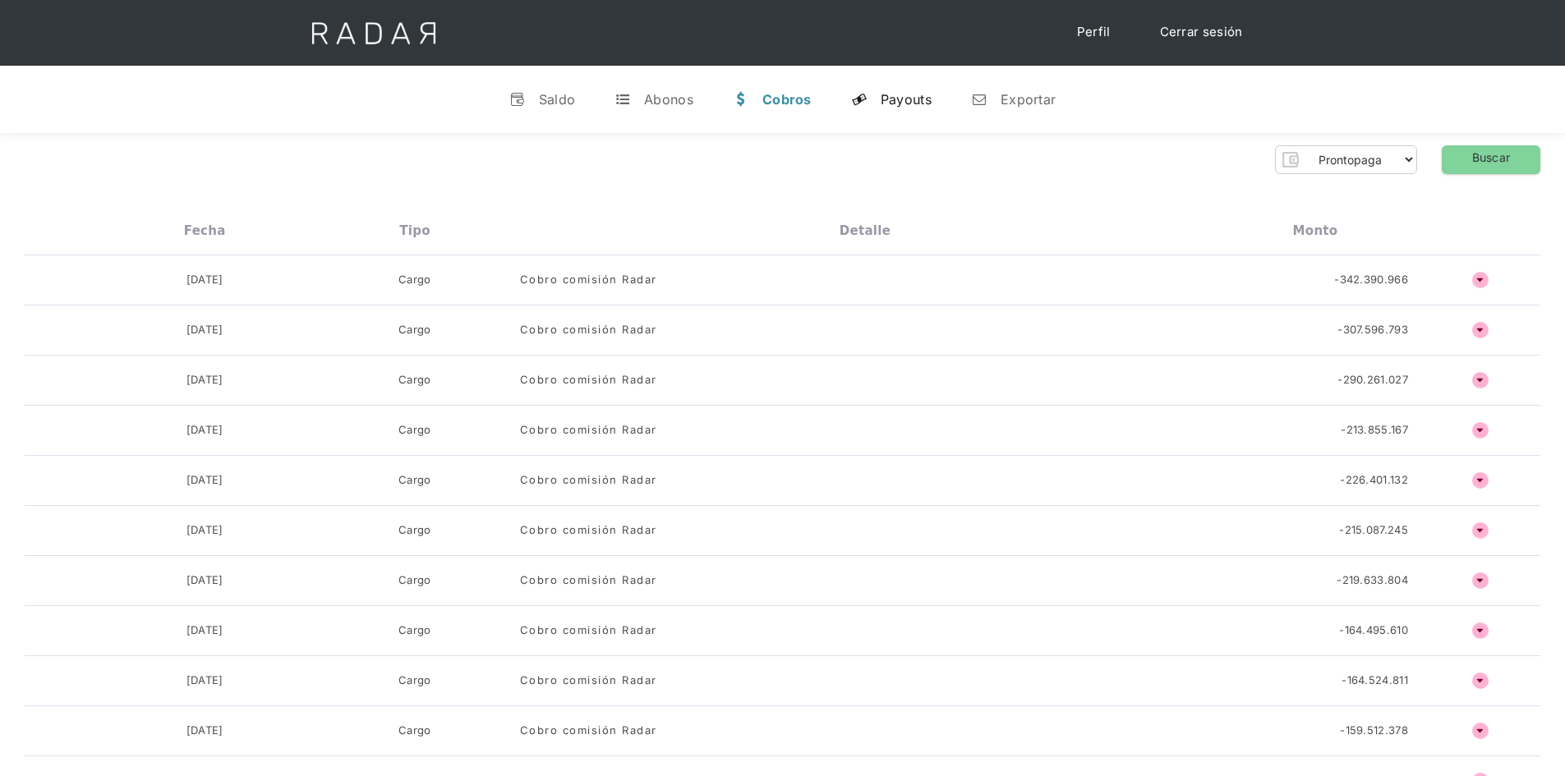
click at [899, 98] on div "Payouts" at bounding box center [905, 99] width 51 height 16
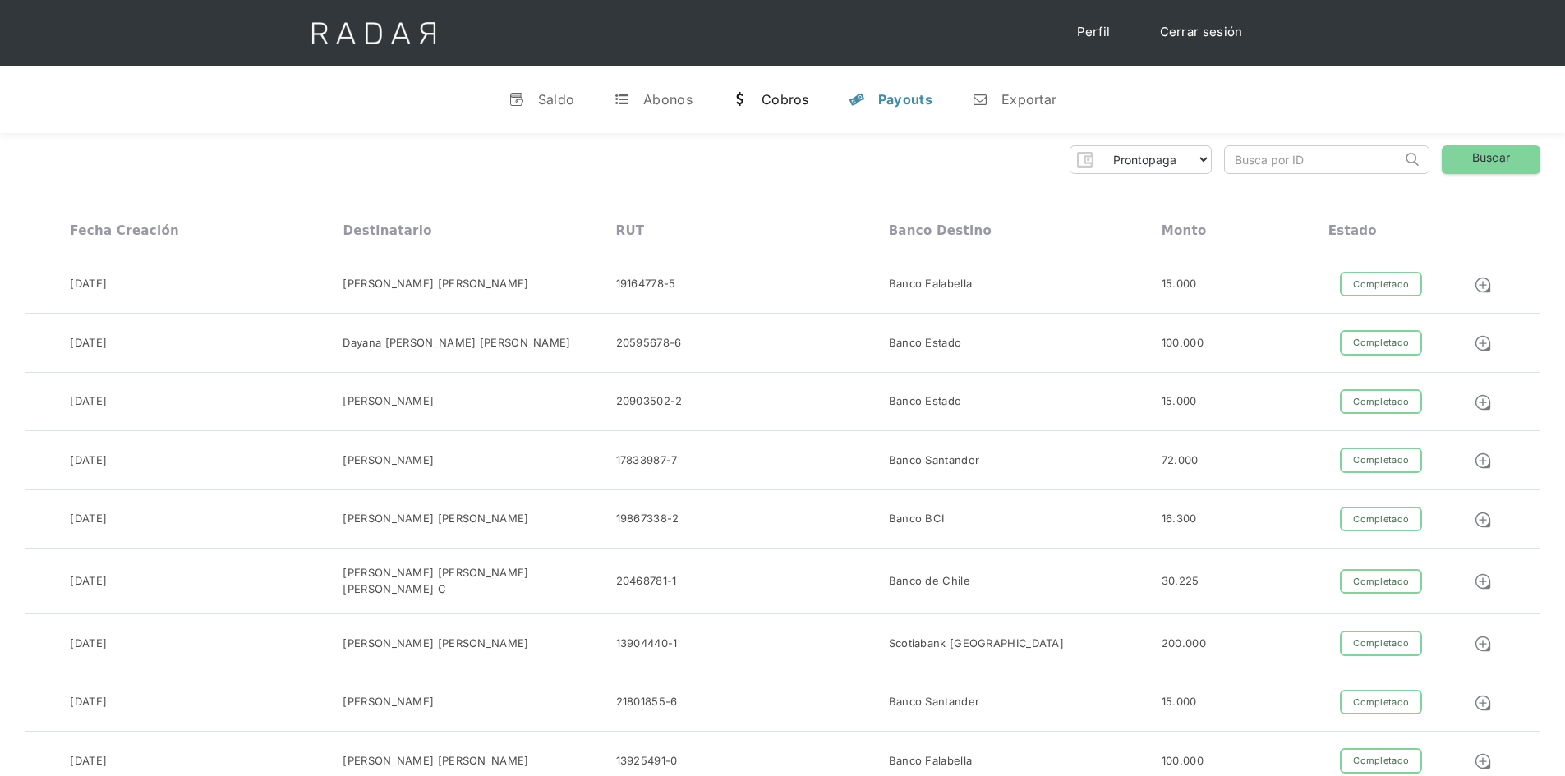
click at [812, 96] on link "w [GEOGRAPHIC_DATA]" at bounding box center [770, 99] width 103 height 43
